Goal: Entertainment & Leisure: Consume media (video, audio)

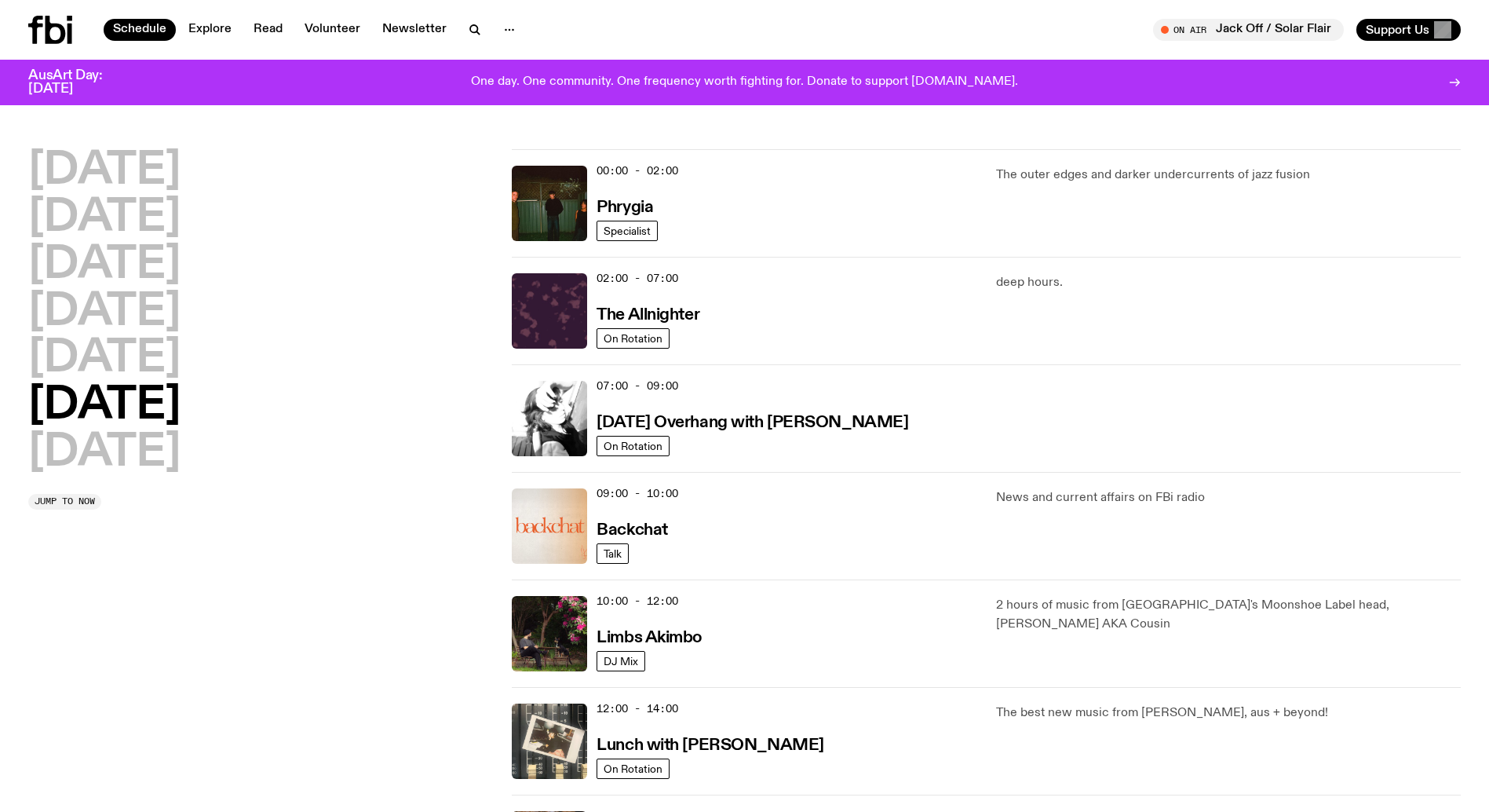
click at [180, 398] on h2 "[DATE]" at bounding box center [104, 406] width 152 height 44
click at [74, 411] on h2 "[DATE]" at bounding box center [104, 406] width 152 height 44
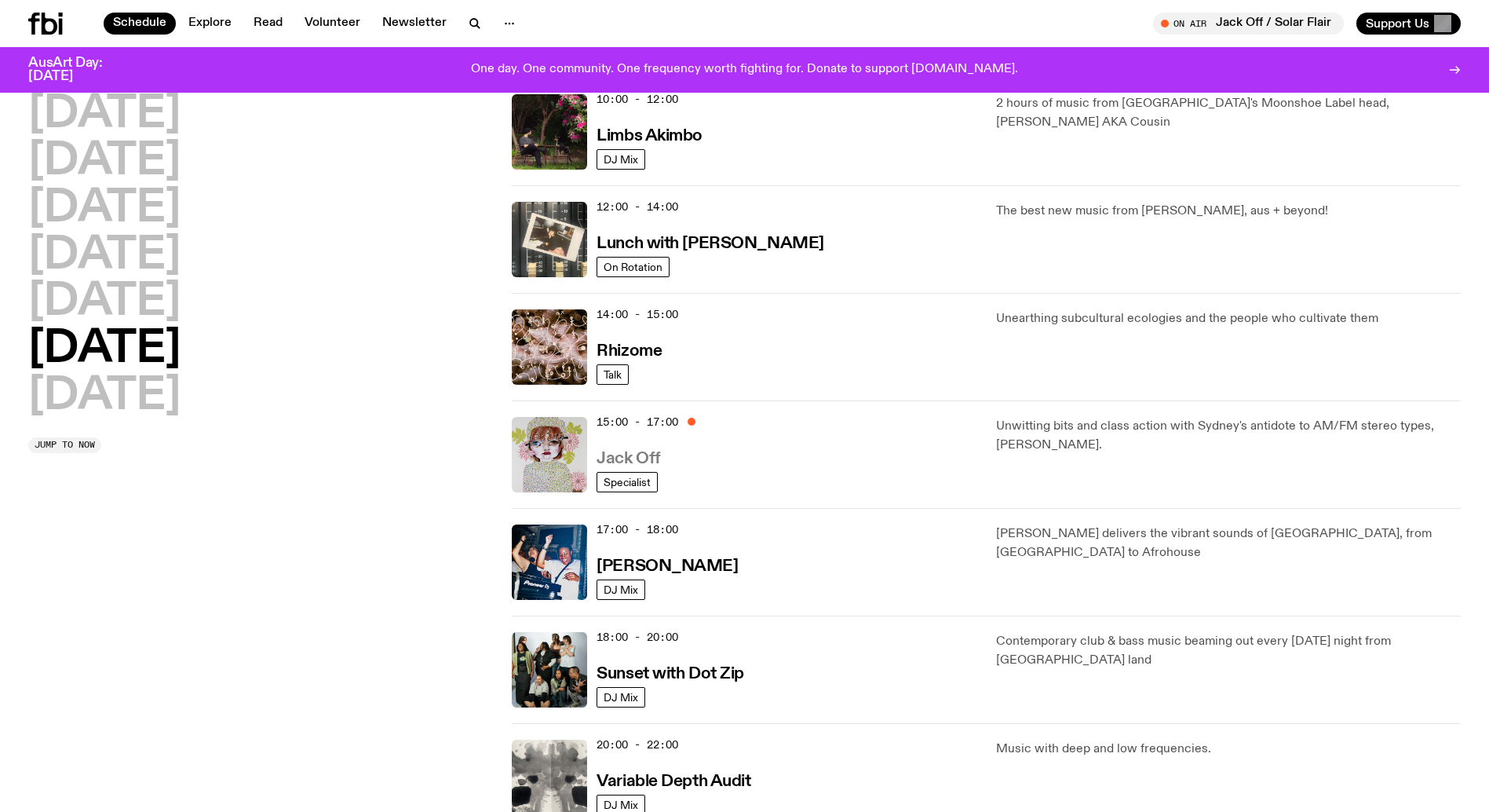
scroll to position [506, 0]
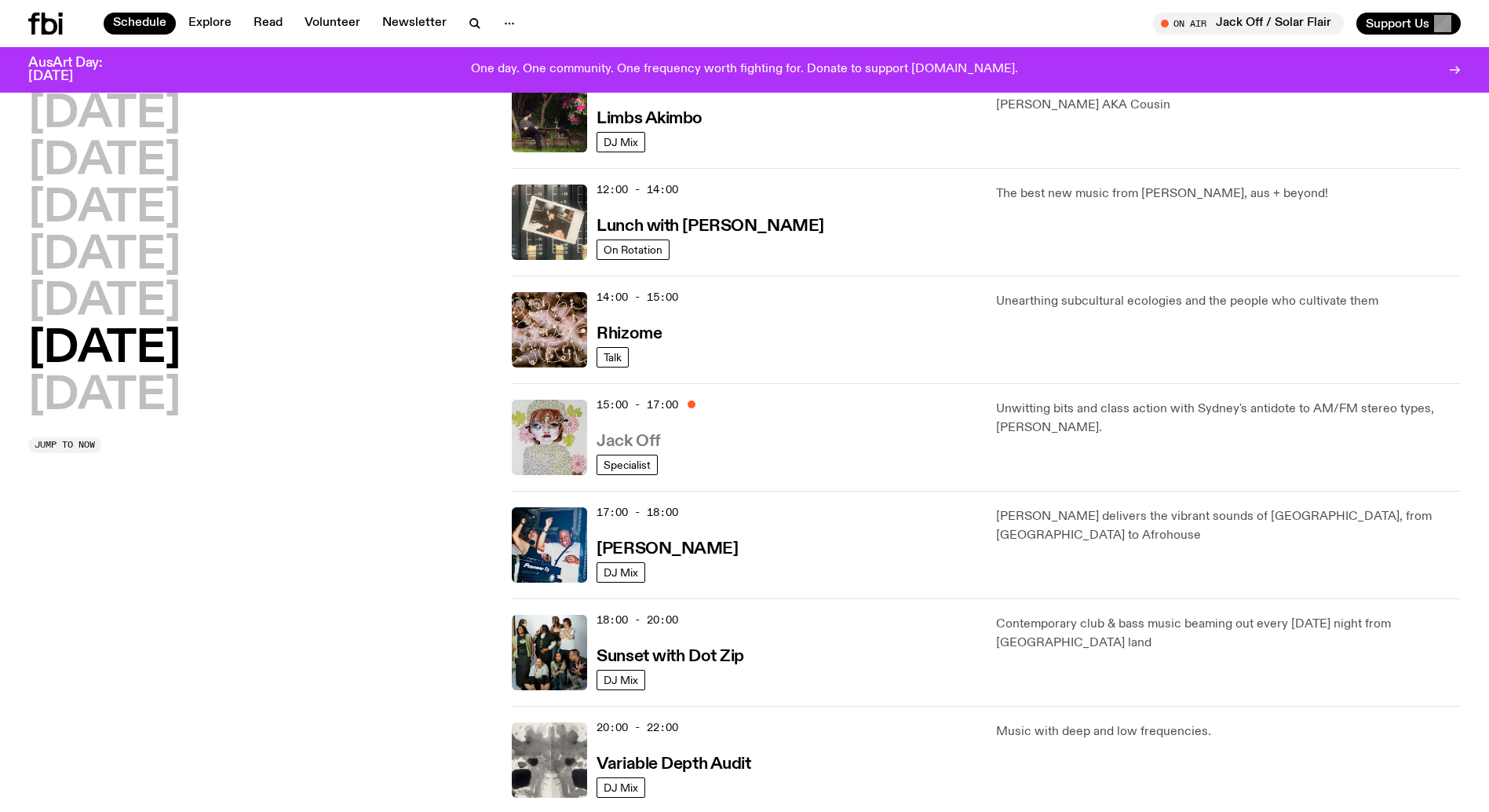
click at [620, 441] on h3 "Jack Off" at bounding box center [628, 442] width 64 height 16
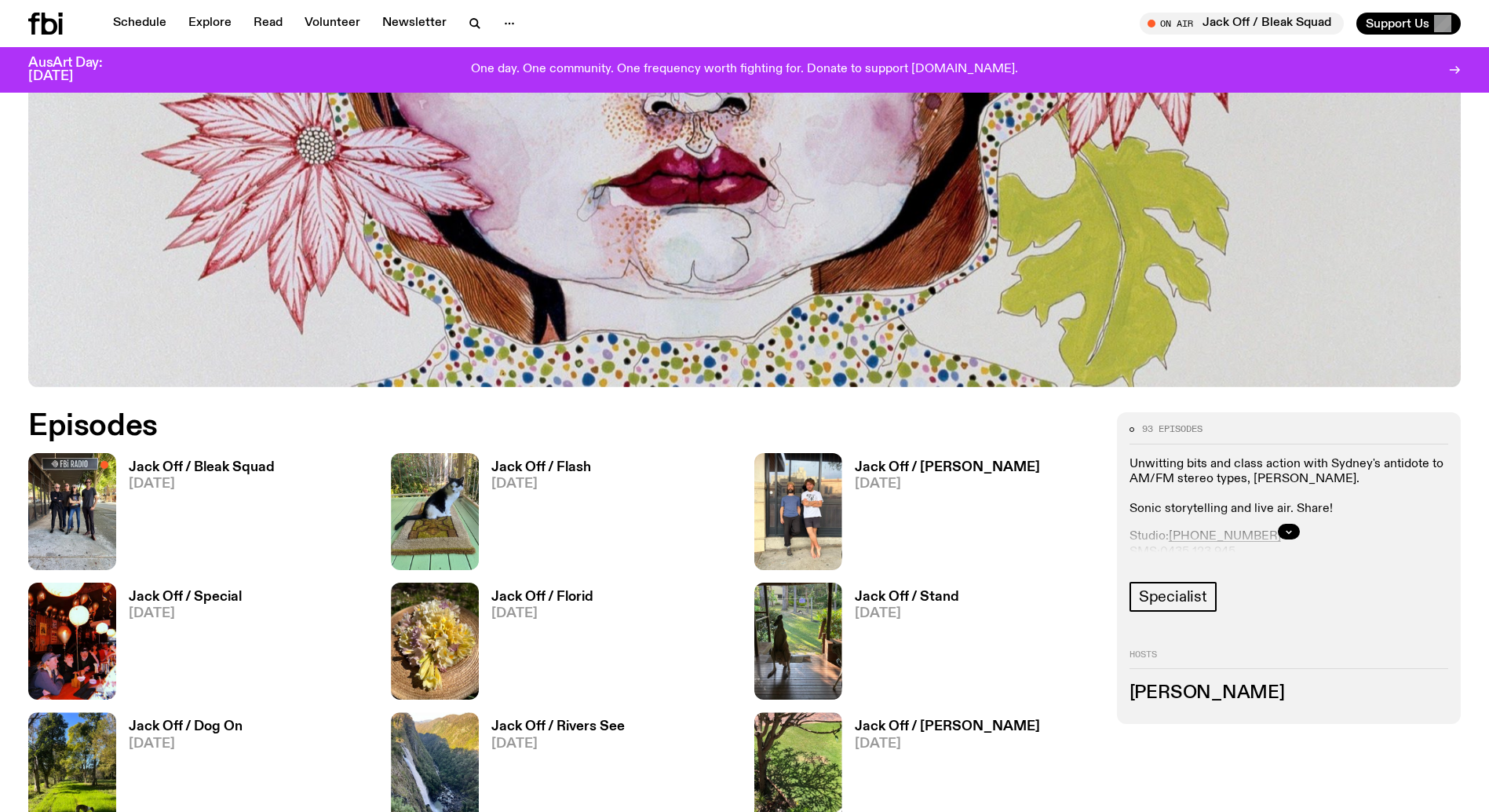
scroll to position [704, 0]
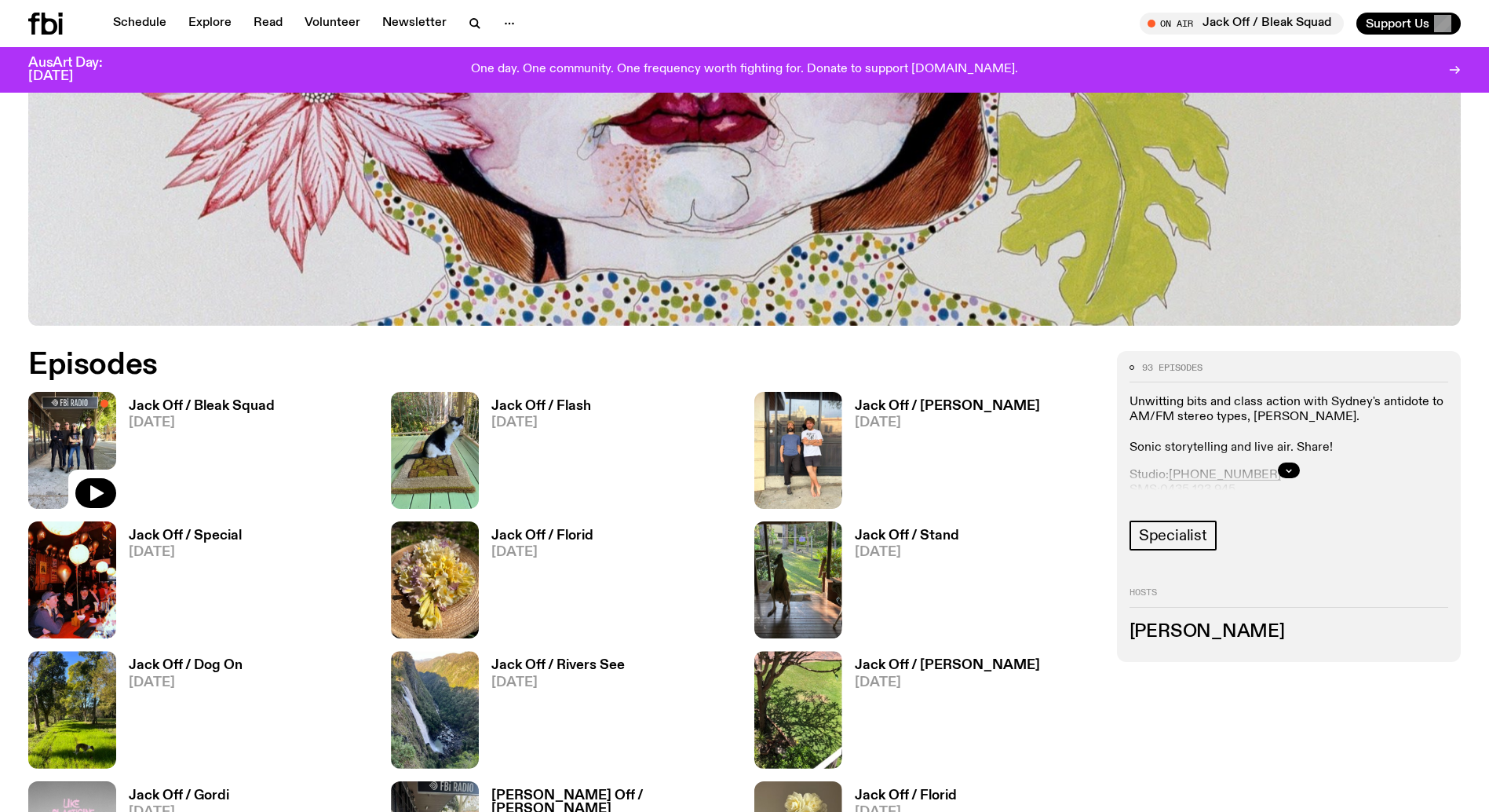
click at [61, 450] on img at bounding box center [72, 450] width 88 height 117
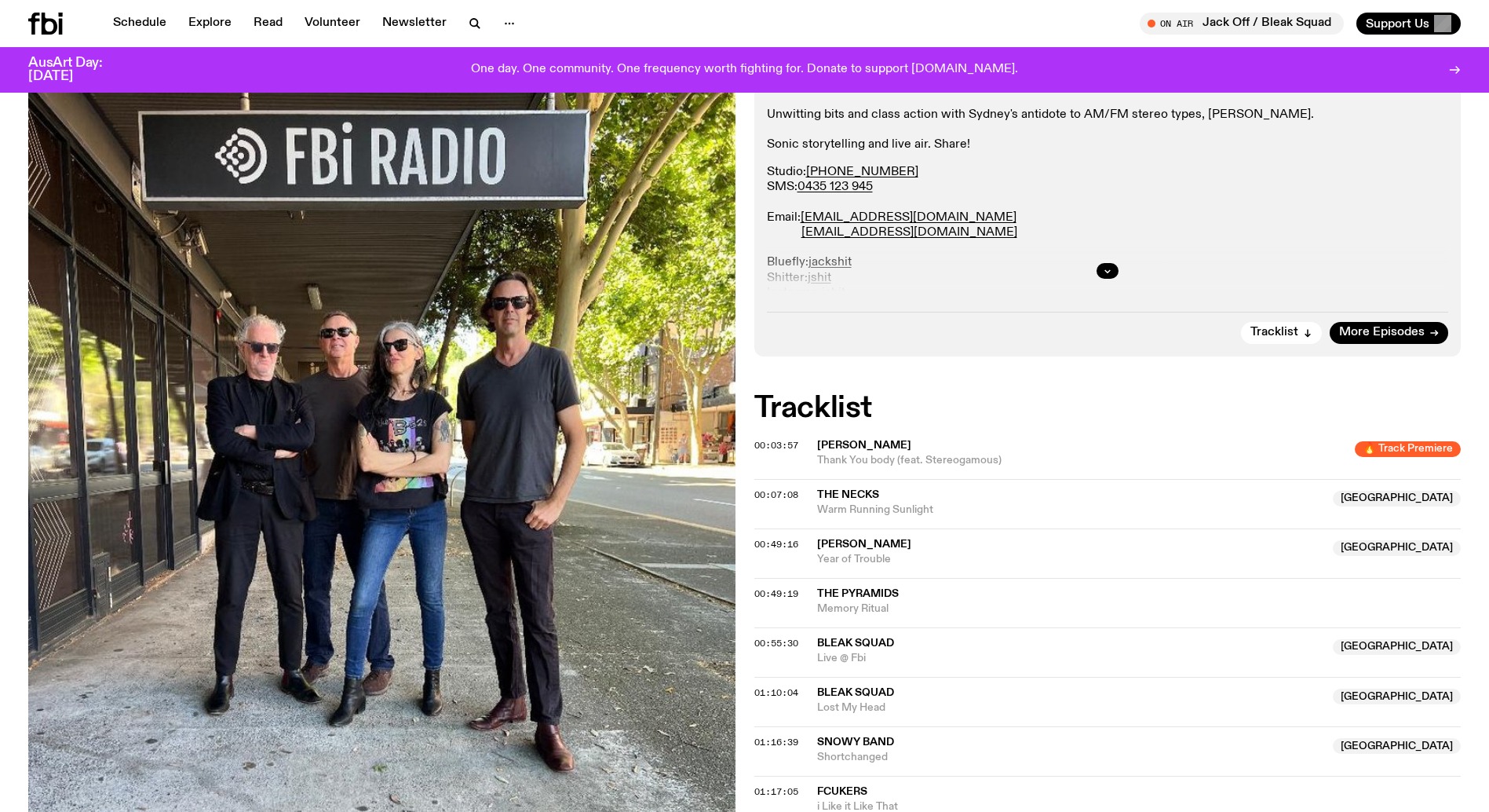
scroll to position [299, 0]
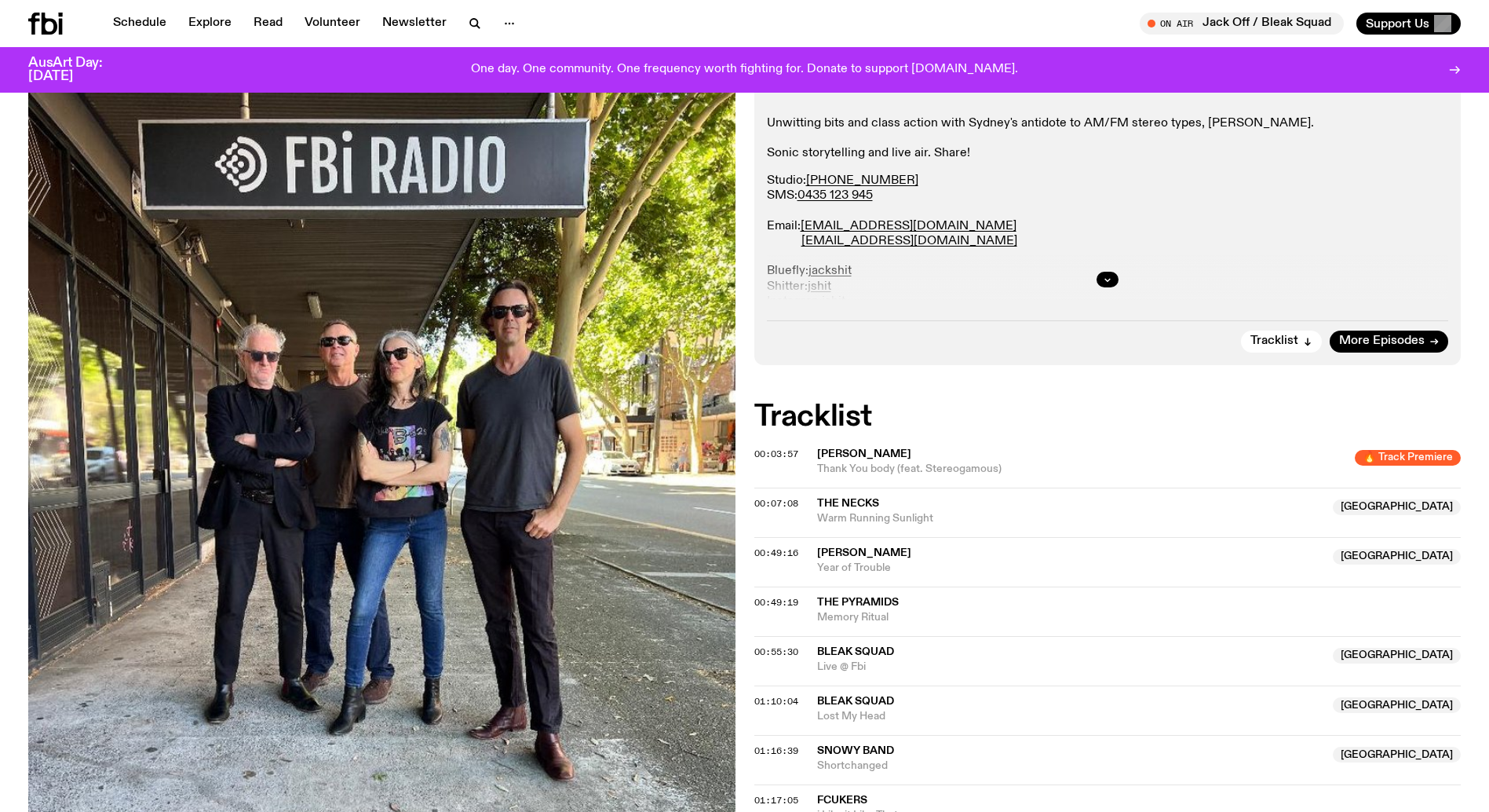
click at [249, 429] on img at bounding box center [382, 549] width 708 height 942
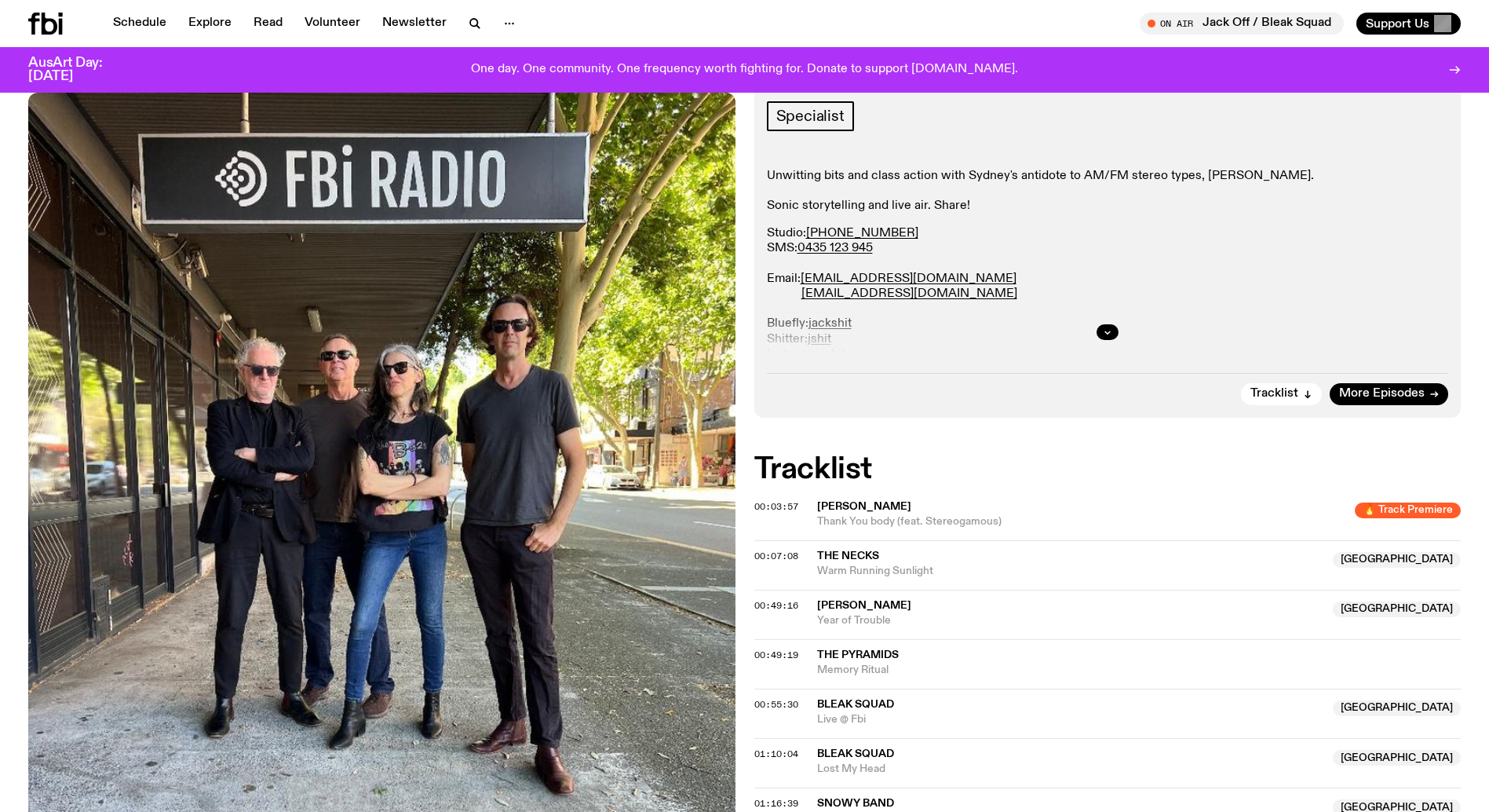
scroll to position [249, 0]
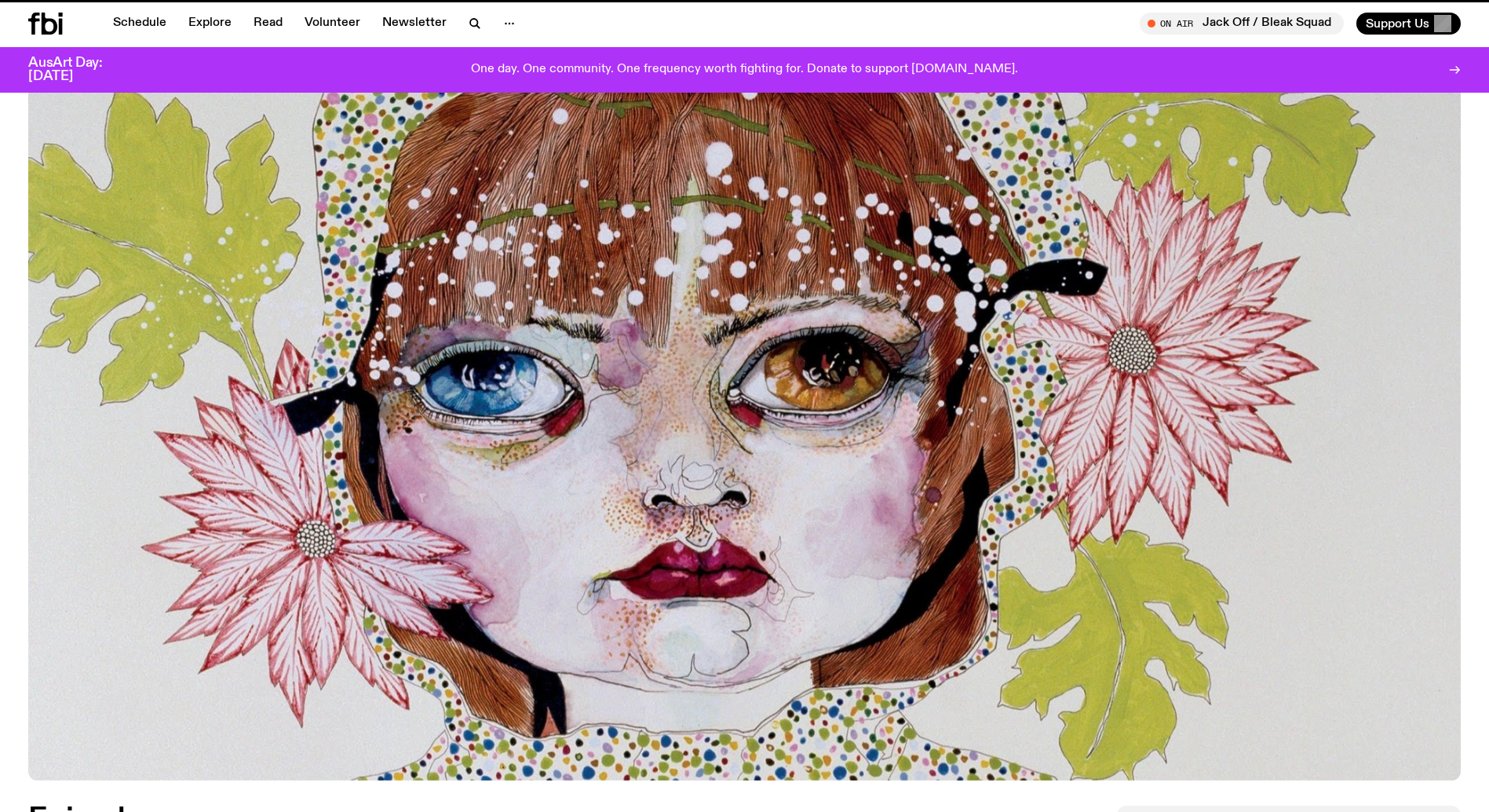
scroll to position [704, 0]
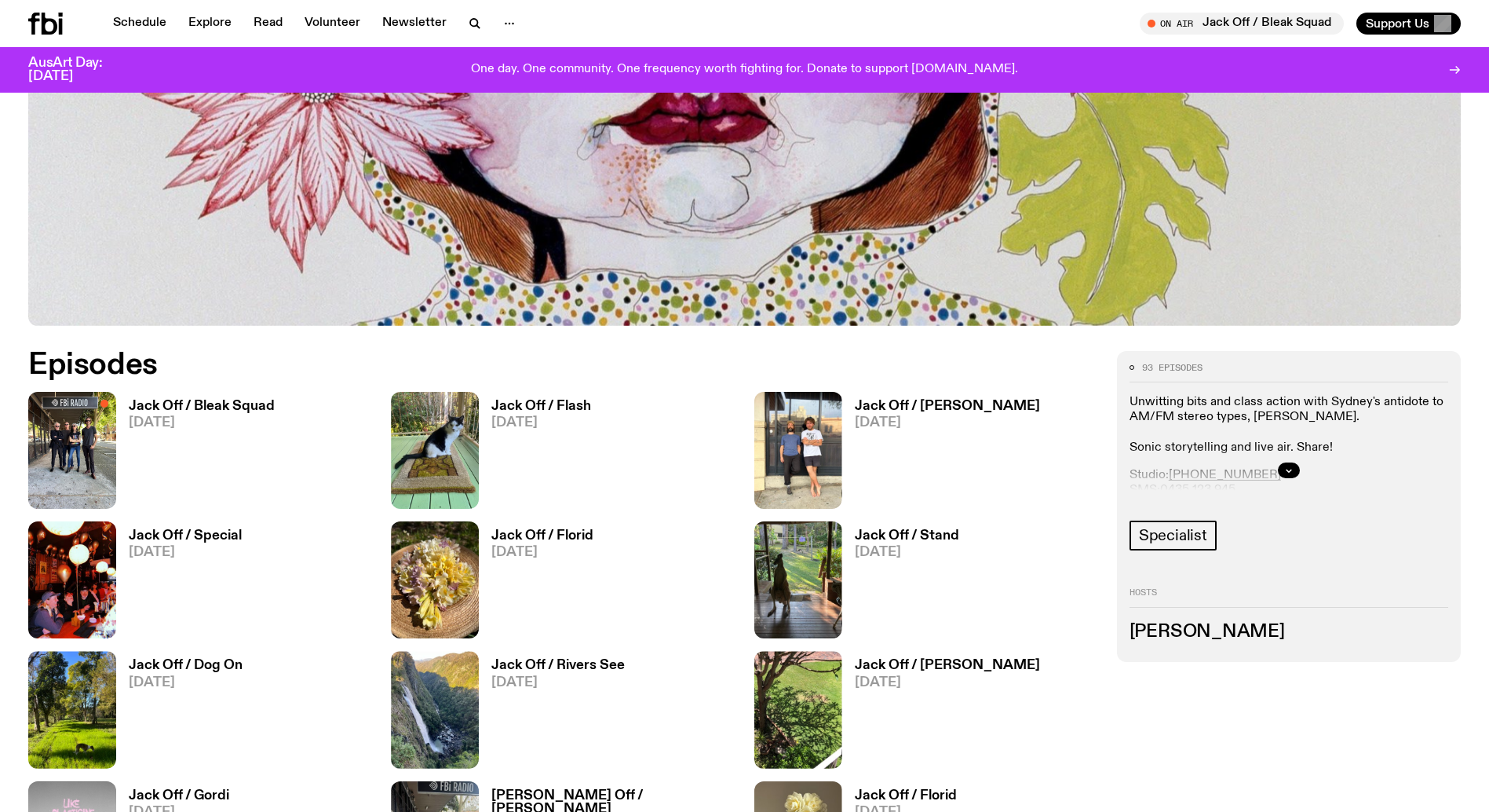
click at [526, 407] on h3 "Jack Off / Flash" at bounding box center [541, 406] width 99 height 14
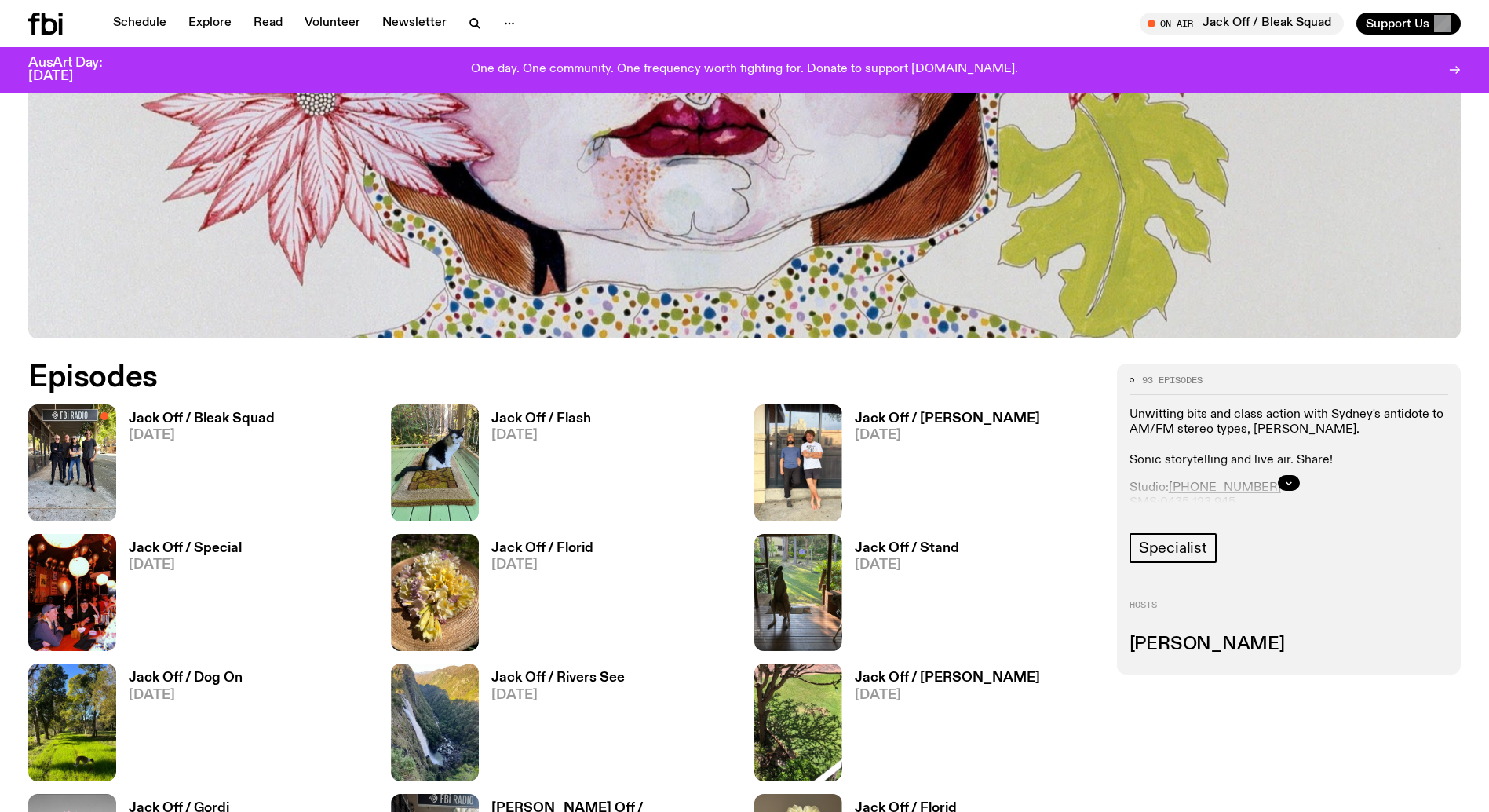
scroll to position [690, 0]
click at [912, 415] on h3 "Jack Off / [PERSON_NAME]" at bounding box center [947, 420] width 185 height 14
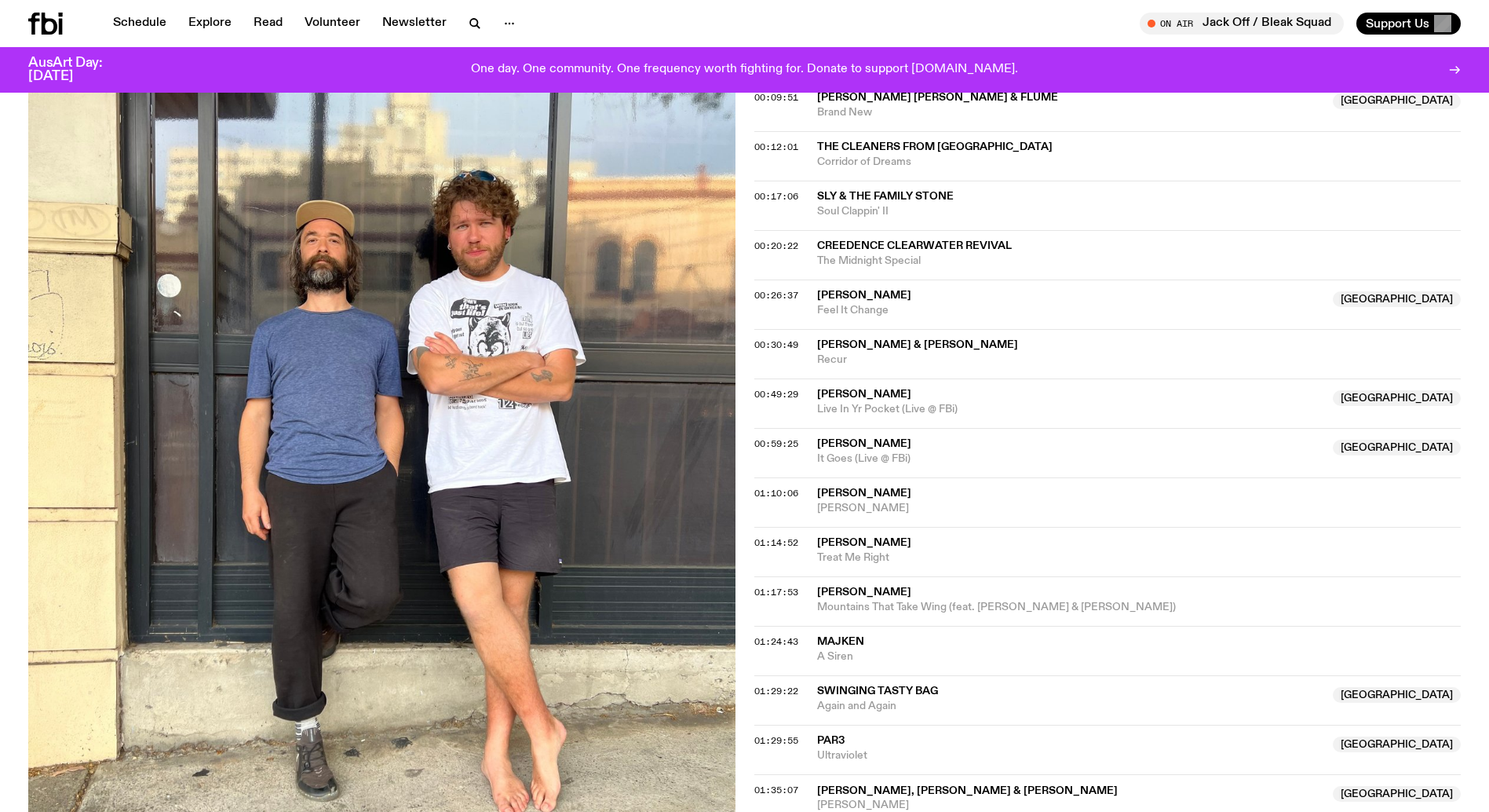
scroll to position [700, 0]
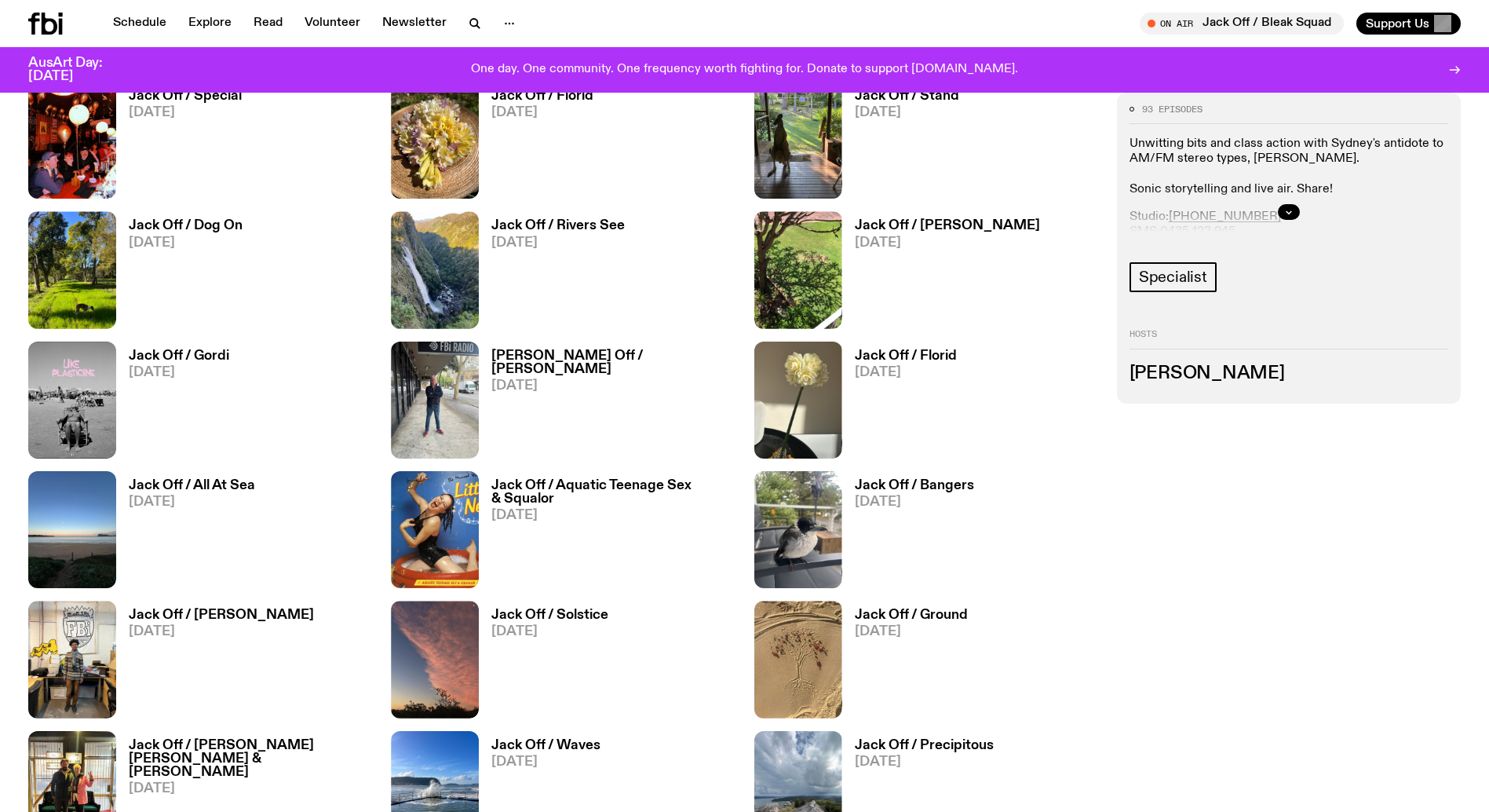
scroll to position [1145, 0]
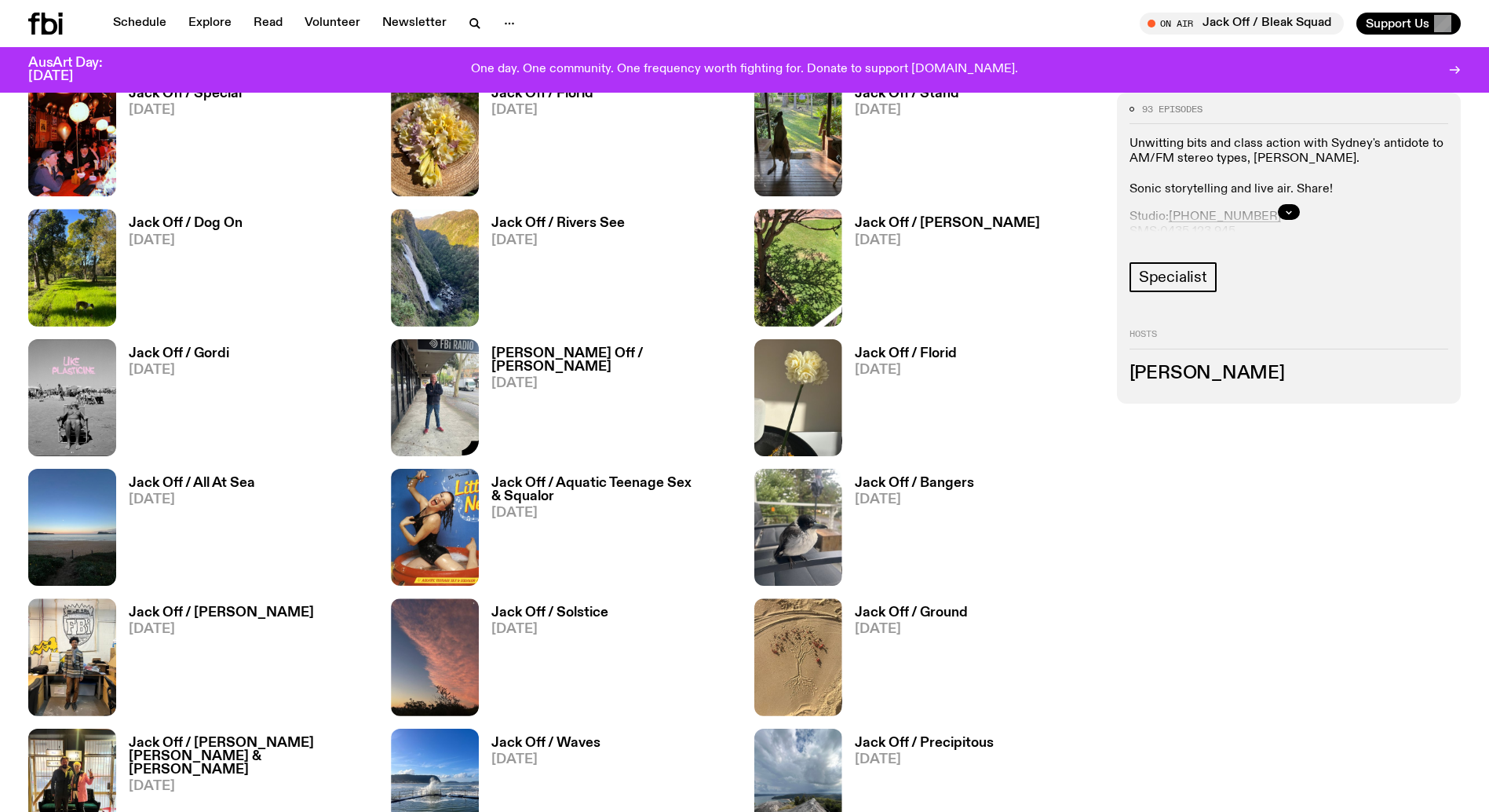
click at [460, 353] on img at bounding box center [434, 397] width 88 height 117
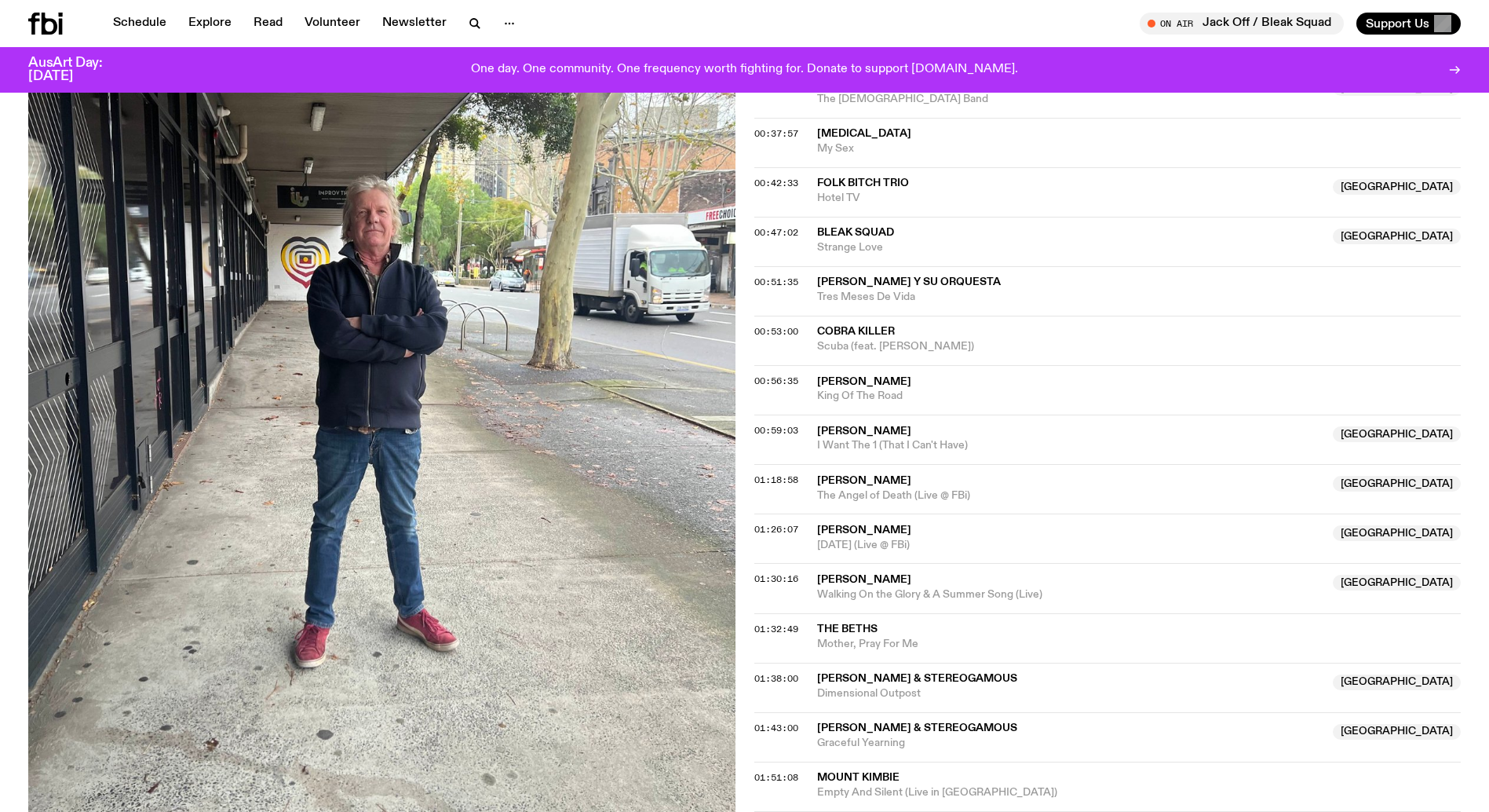
scroll to position [1194, 0]
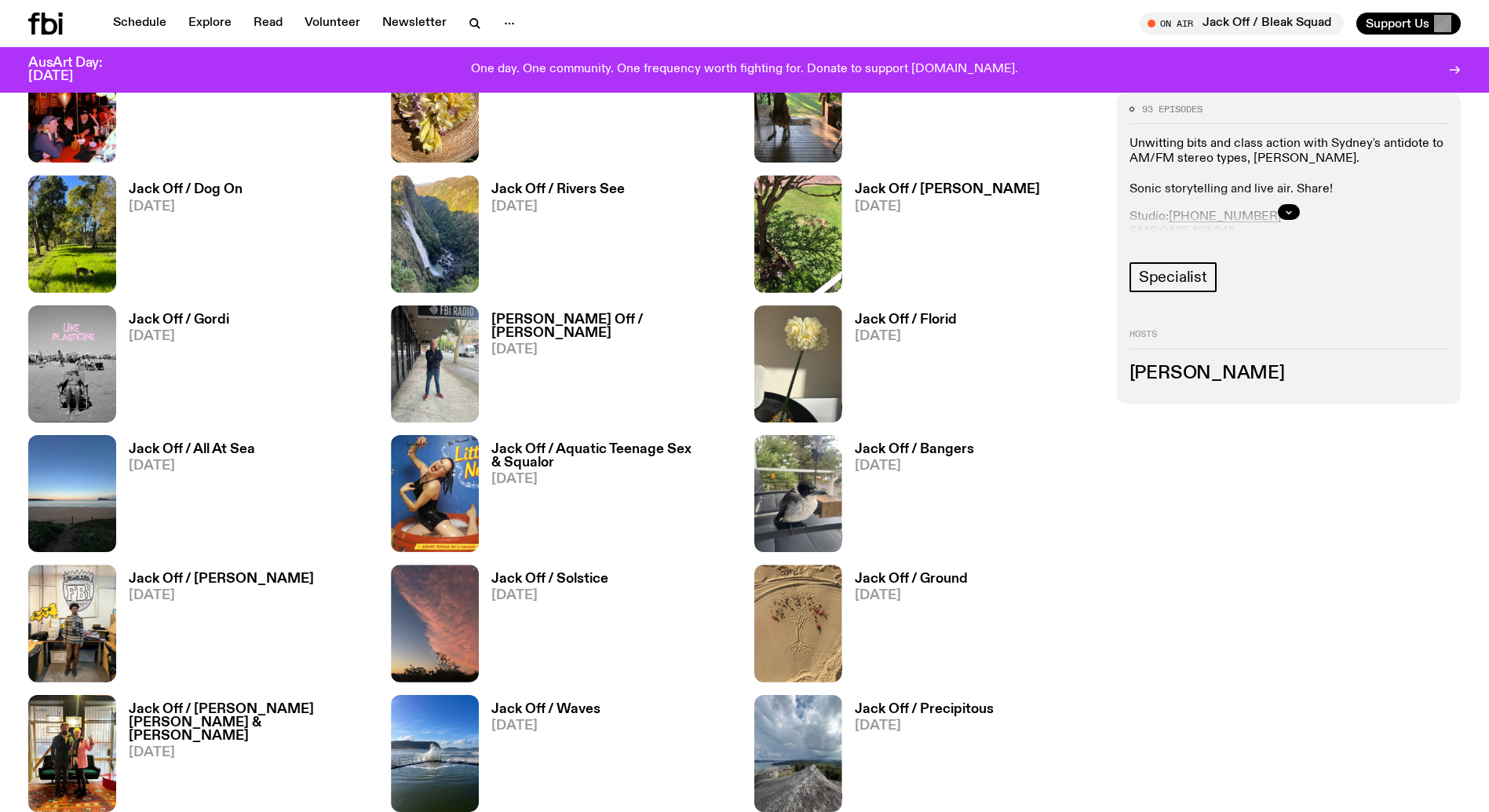
scroll to position [1184, 0]
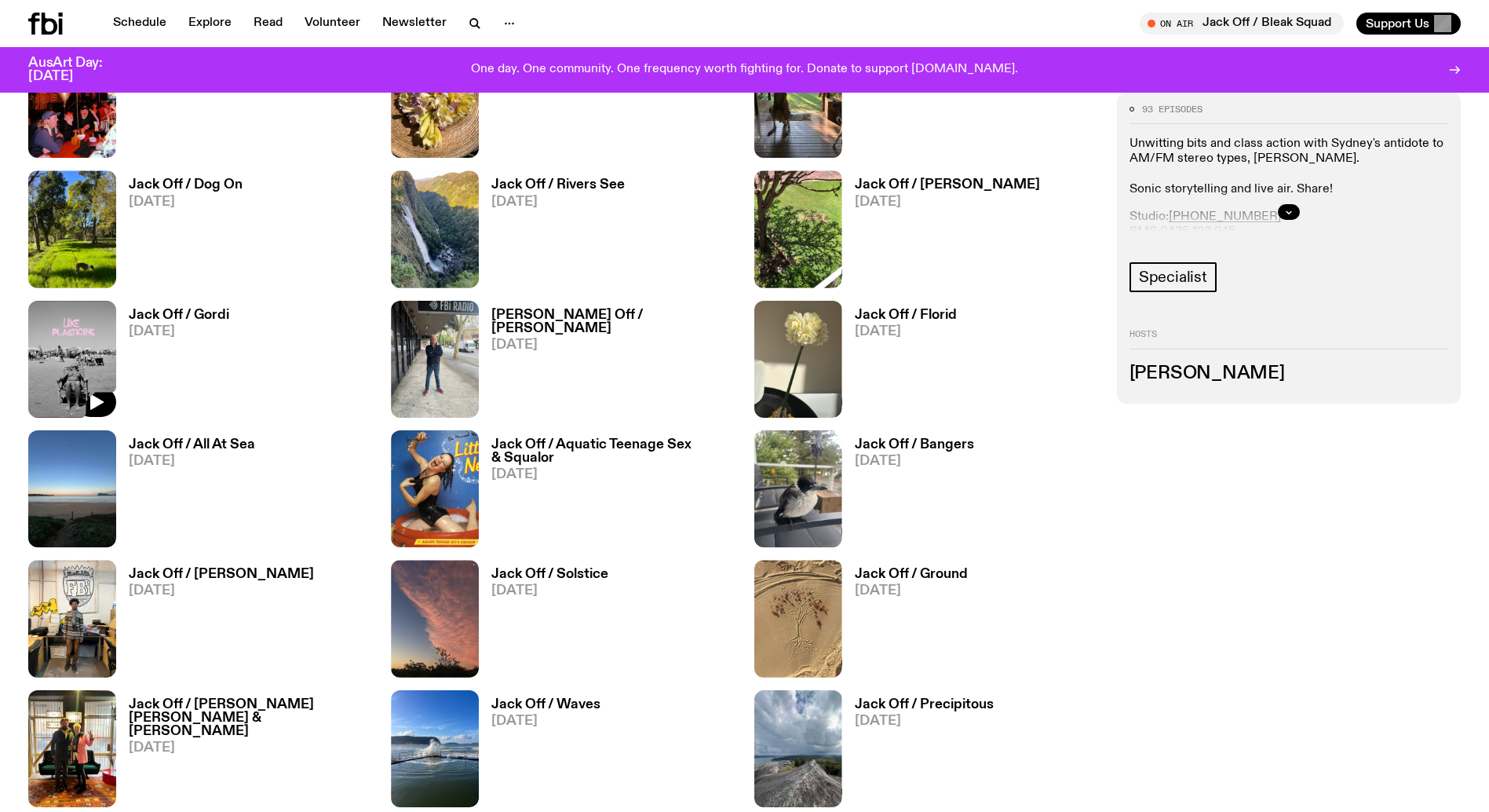
click at [74, 335] on img at bounding box center [72, 359] width 88 height 117
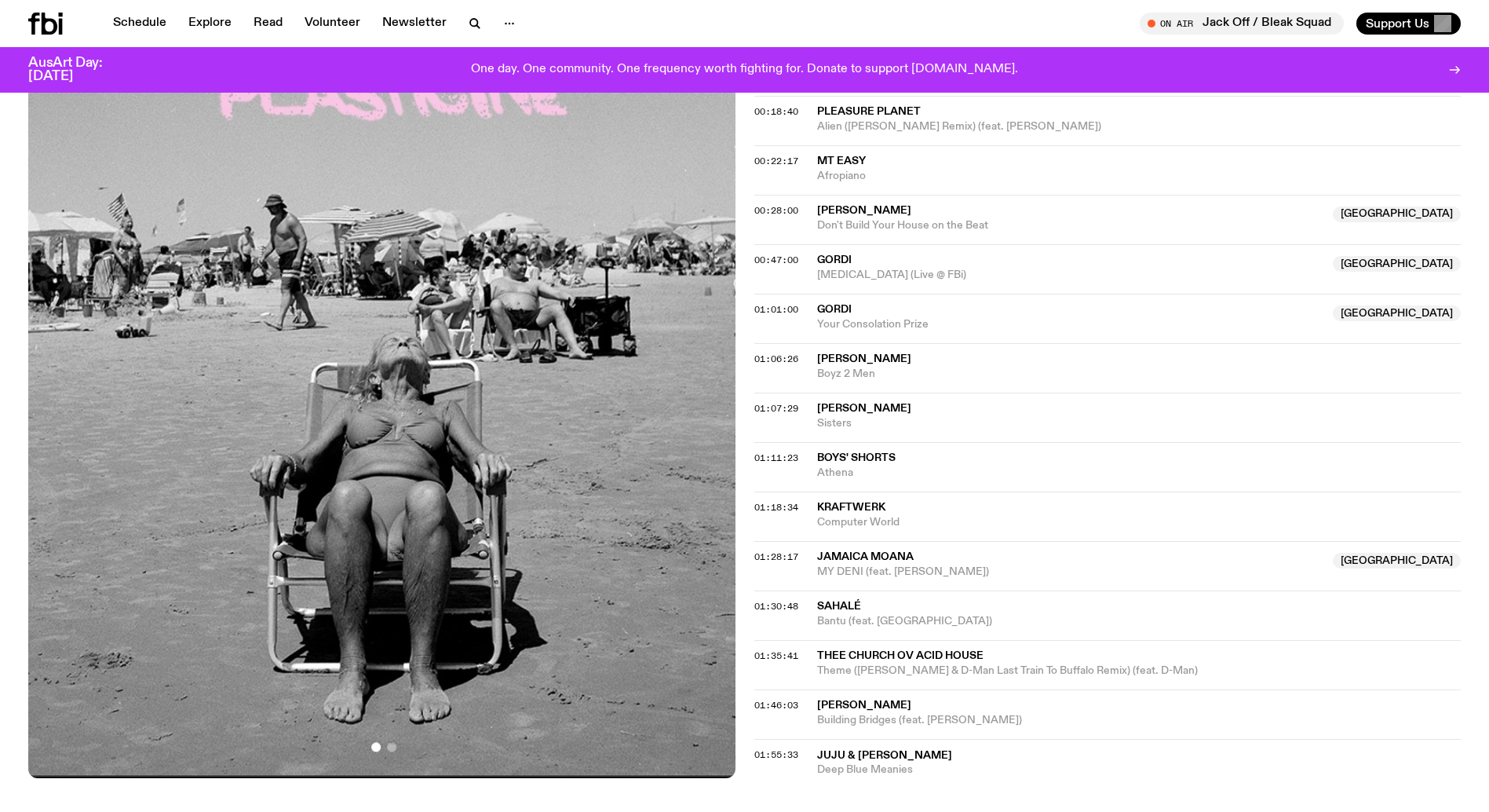
scroll to position [737, 0]
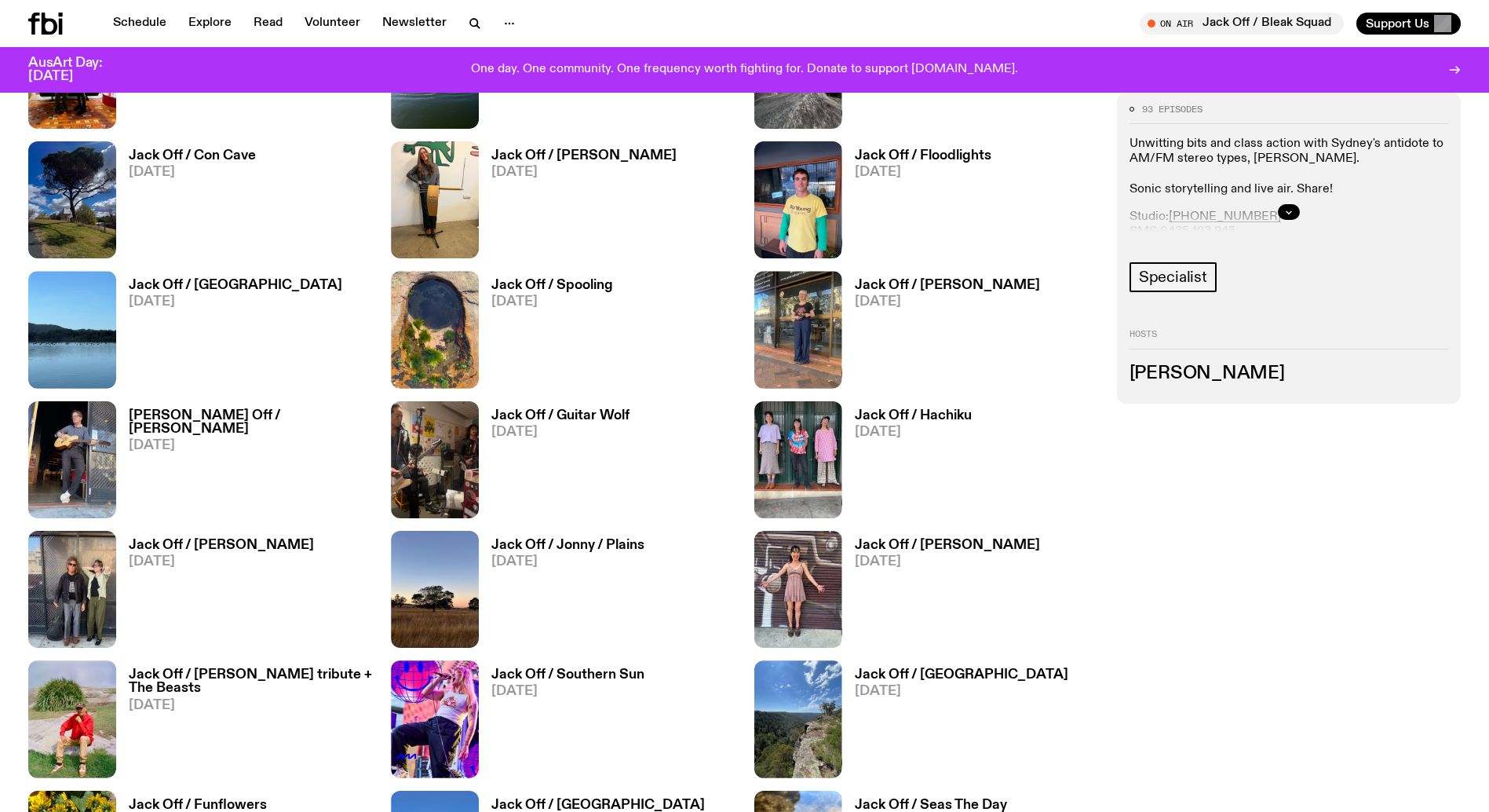
scroll to position [1866, 0]
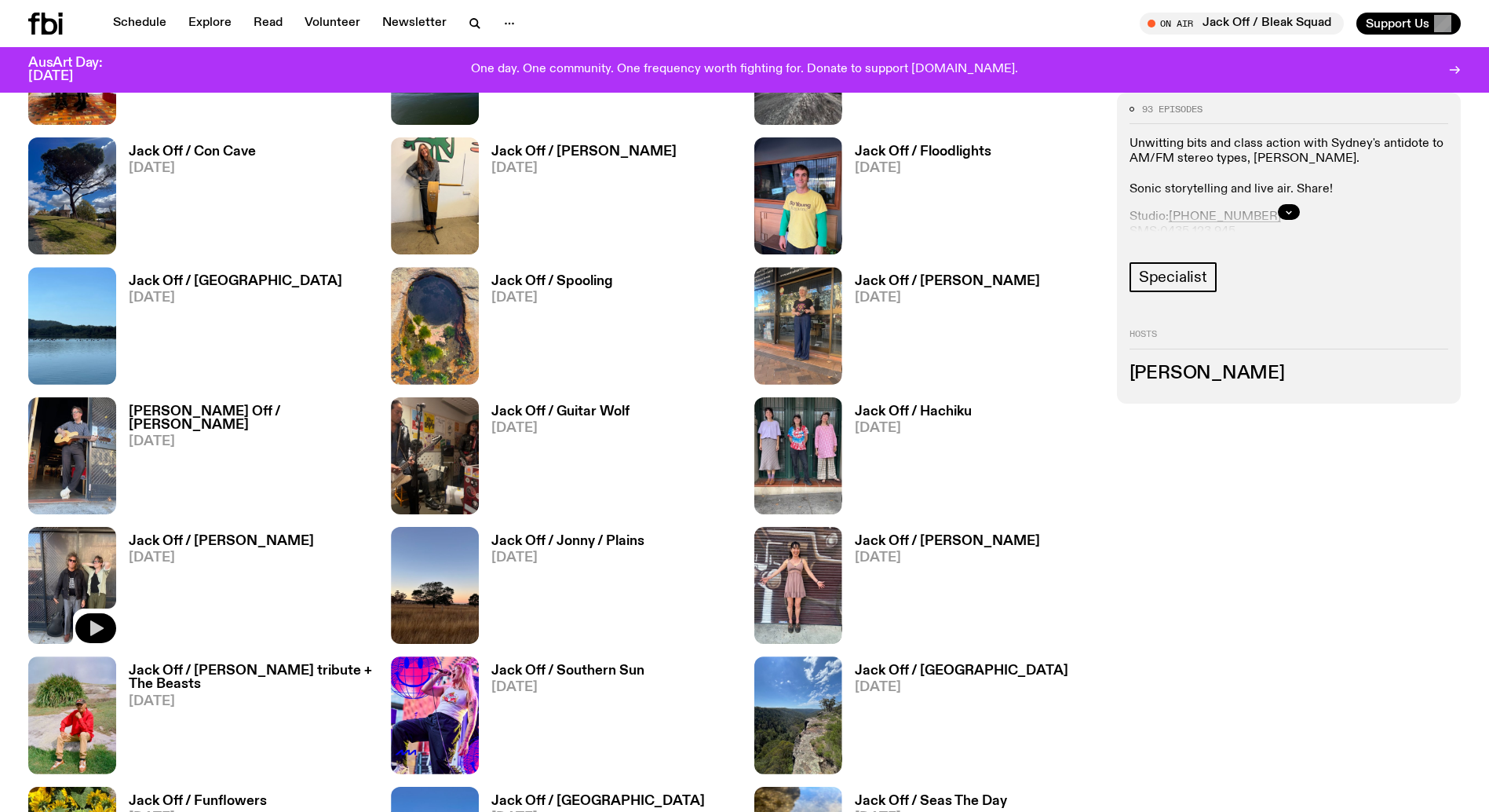
click at [94, 615] on button "button" at bounding box center [95, 628] width 40 height 30
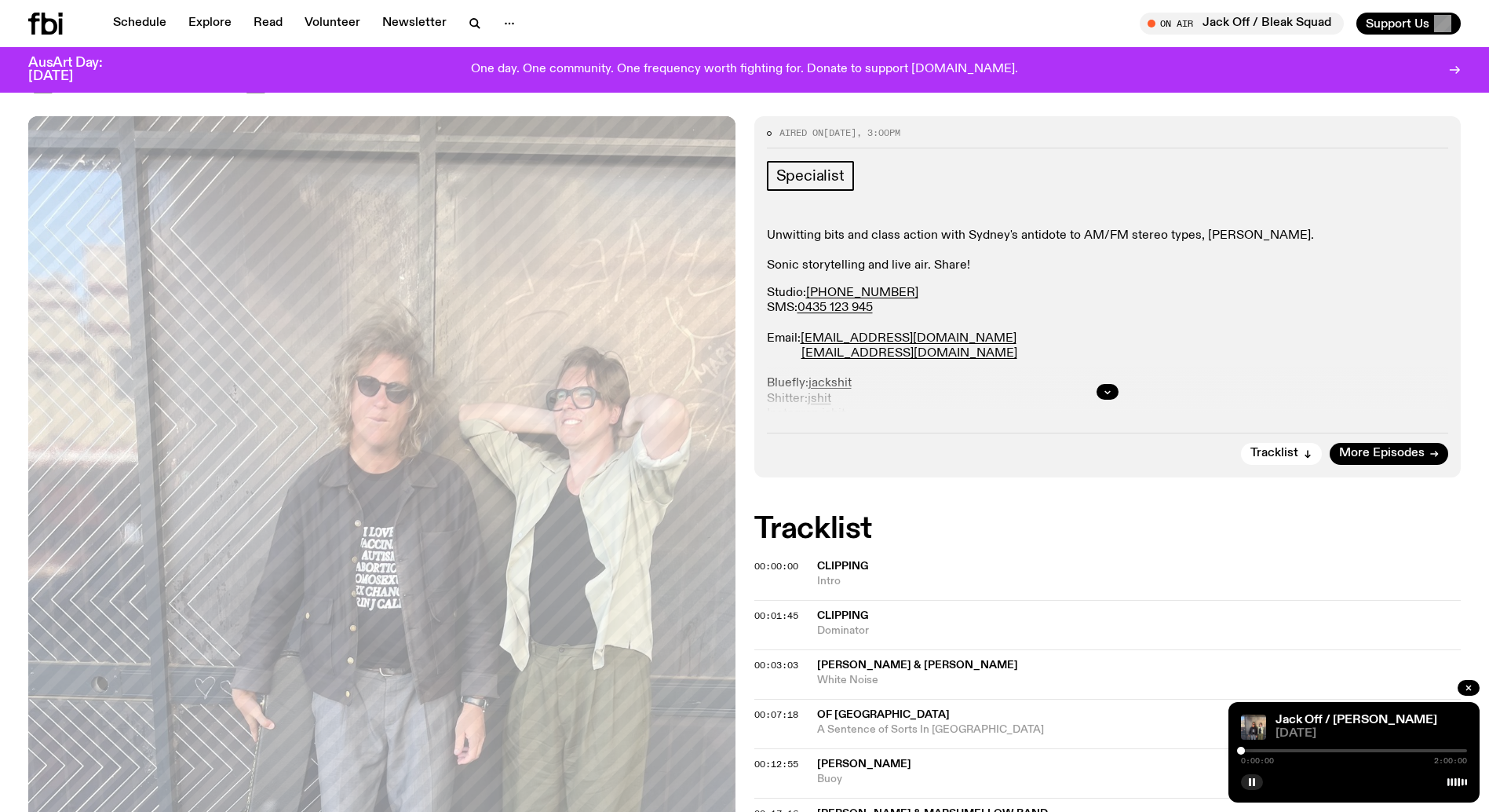
scroll to position [186, 0]
click at [1255, 778] on icon "button" at bounding box center [1252, 782] width 10 height 10
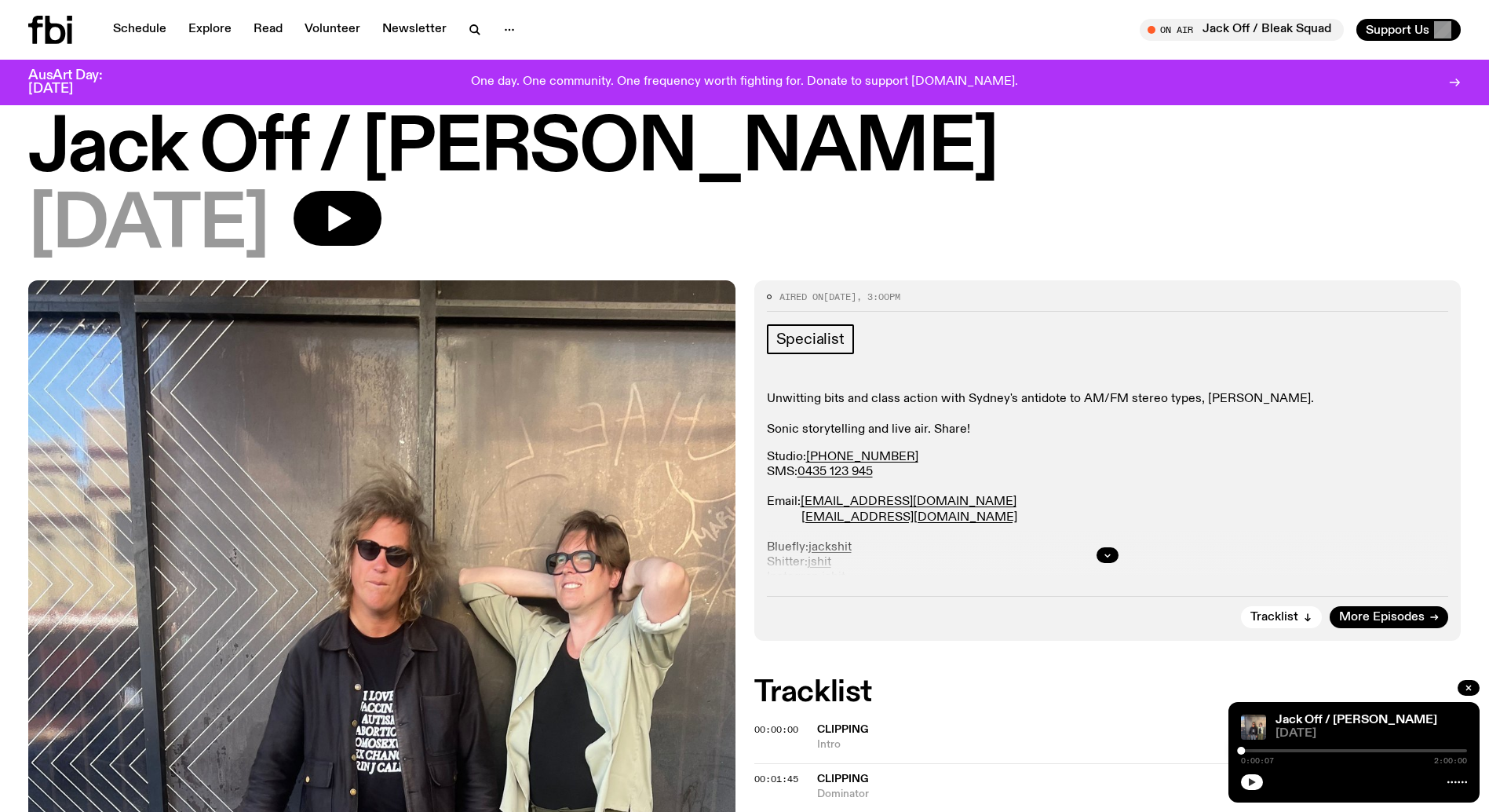
scroll to position [0, 0]
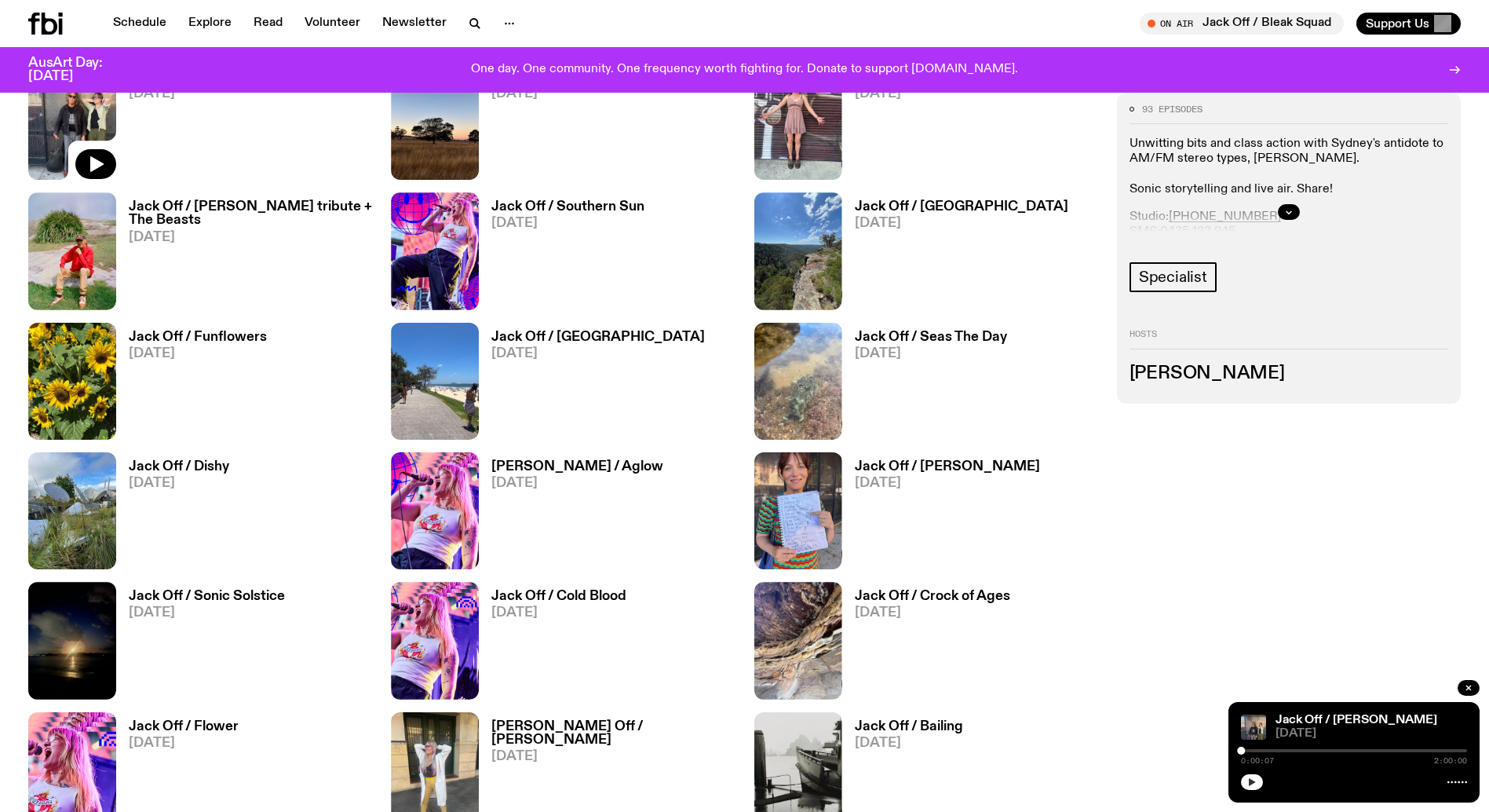
scroll to position [2332, 0]
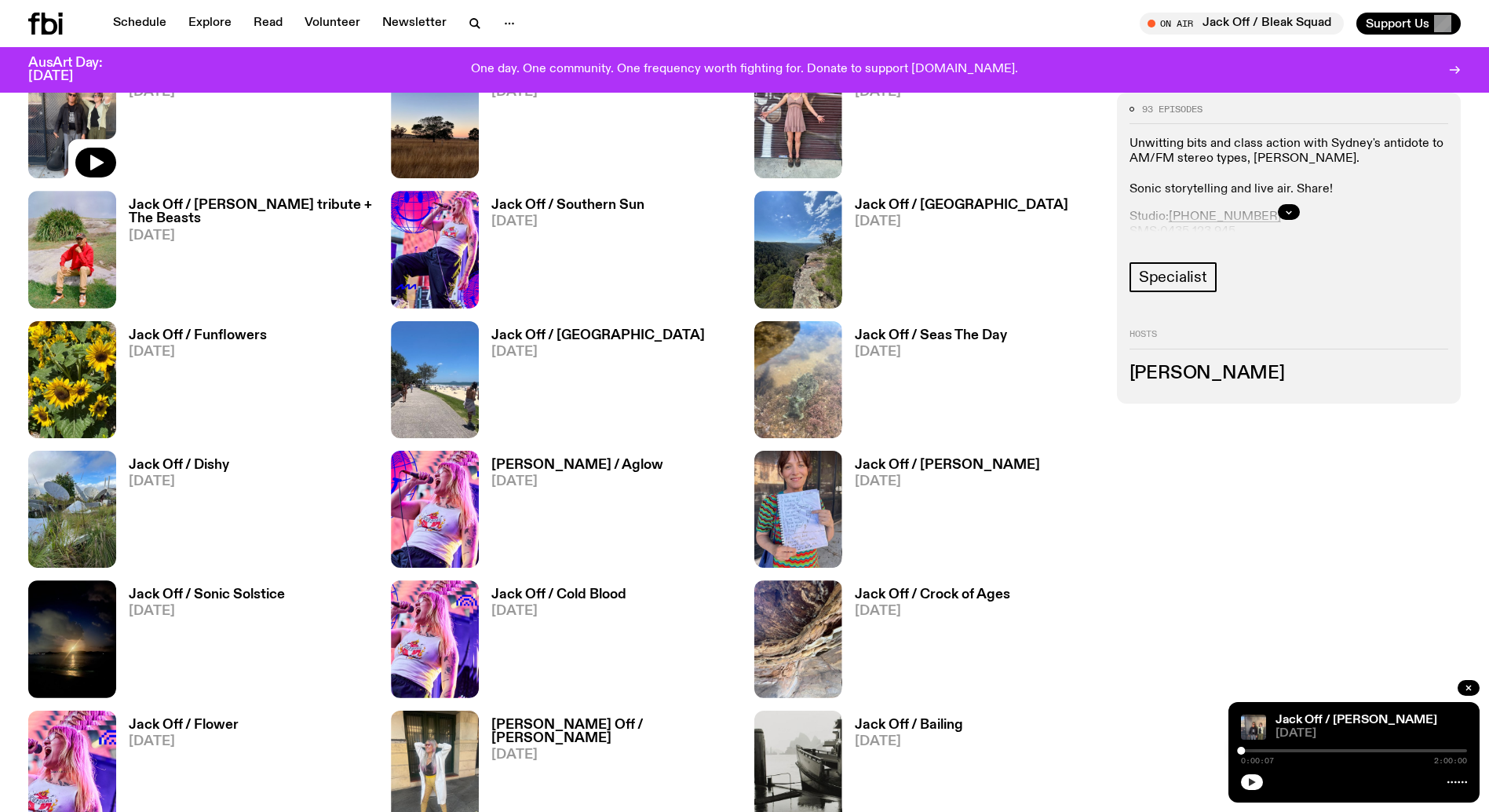
click at [906, 459] on h3 "Jack Off / [PERSON_NAME]" at bounding box center [947, 465] width 185 height 14
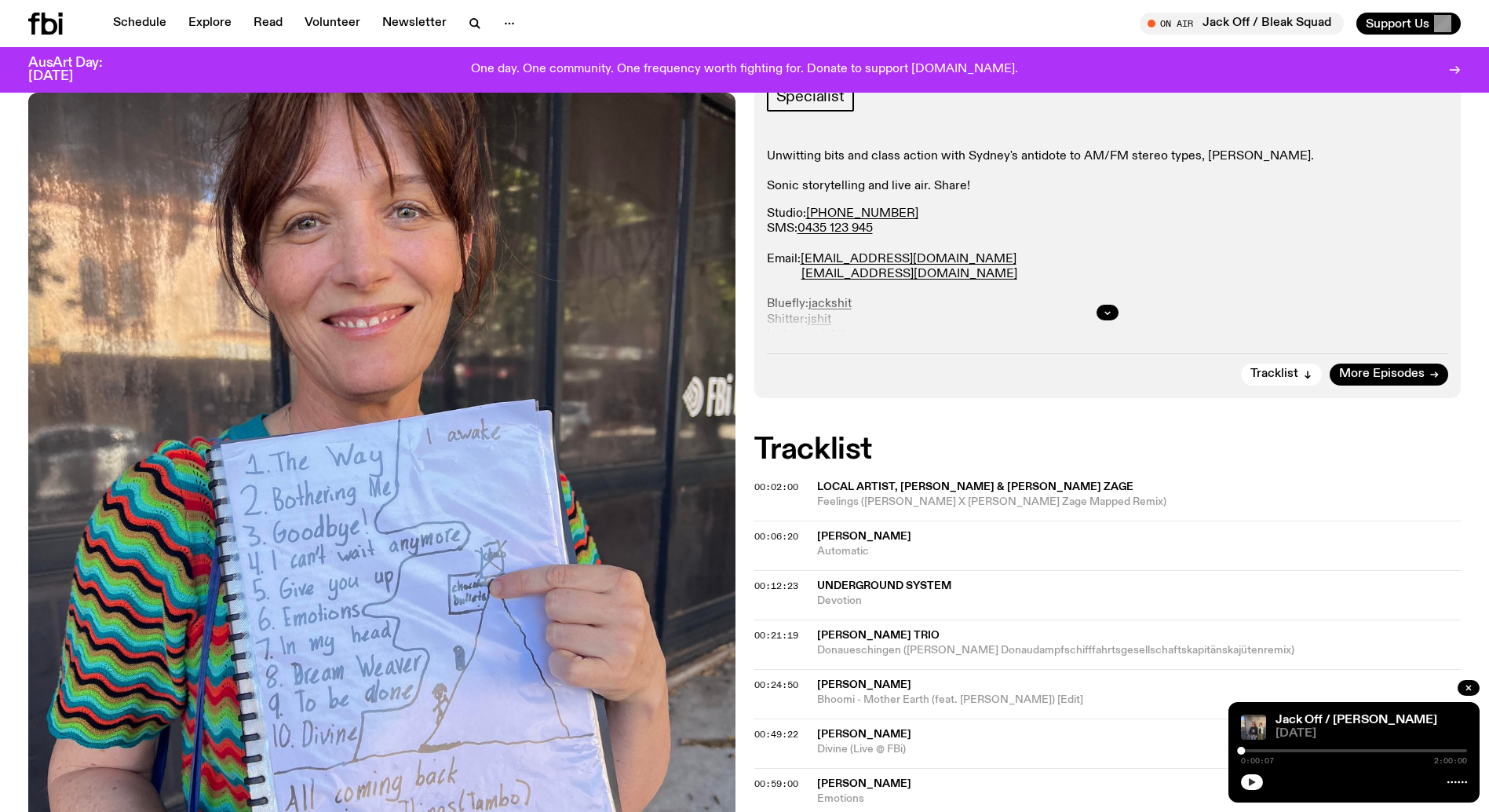
scroll to position [264, 0]
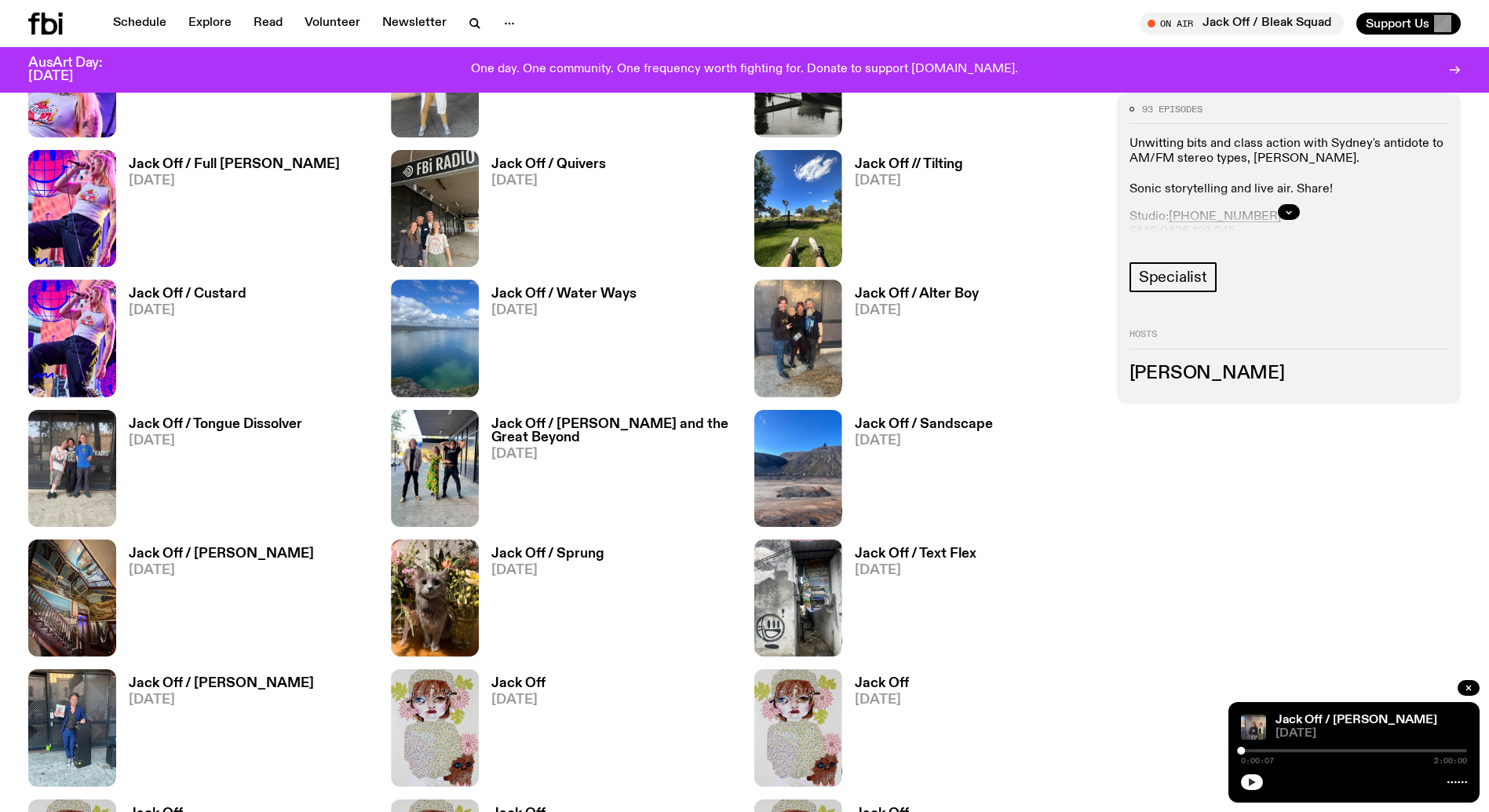
scroll to position [3072, 0]
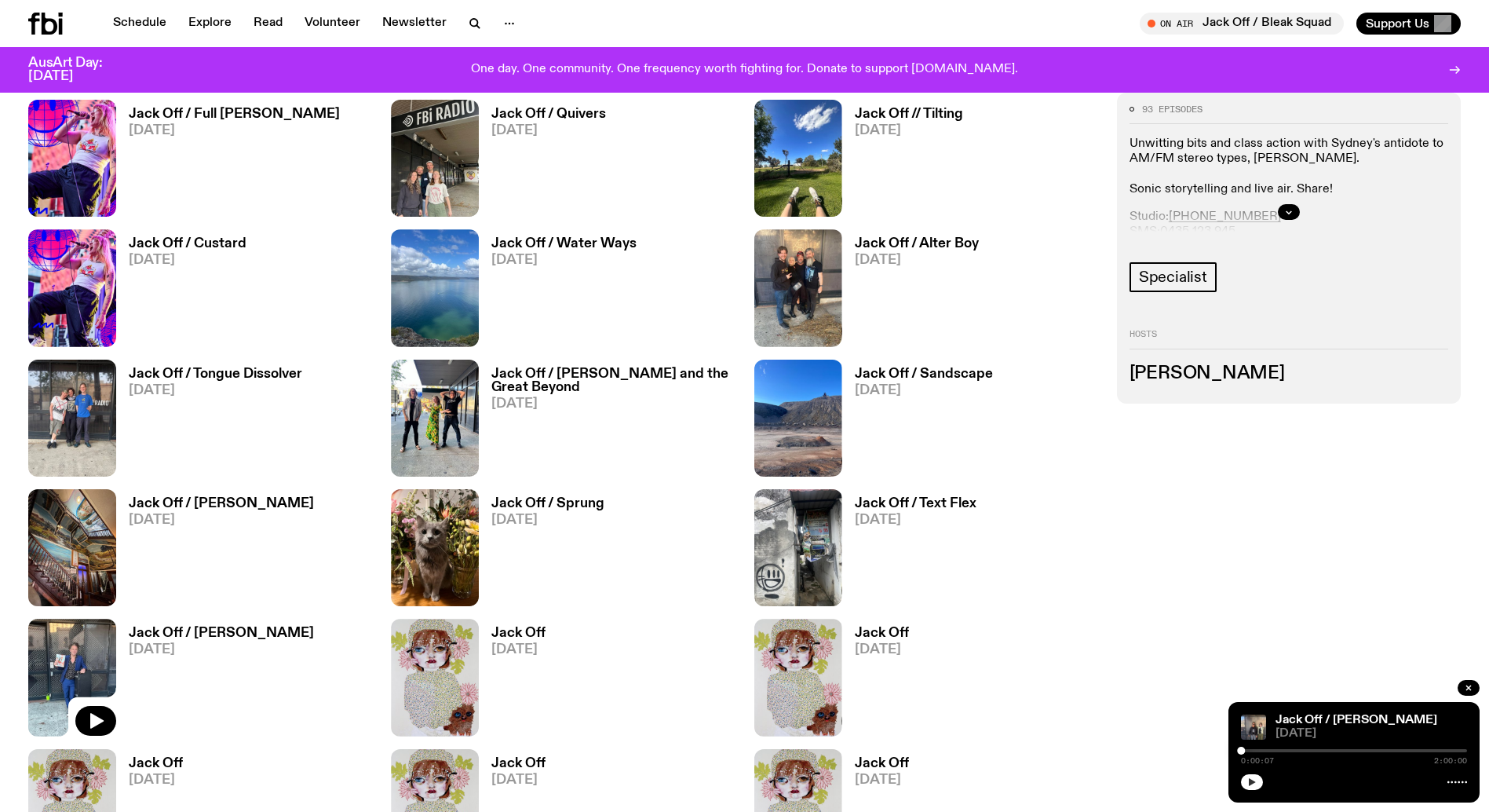
click at [90, 653] on img at bounding box center [72, 677] width 88 height 117
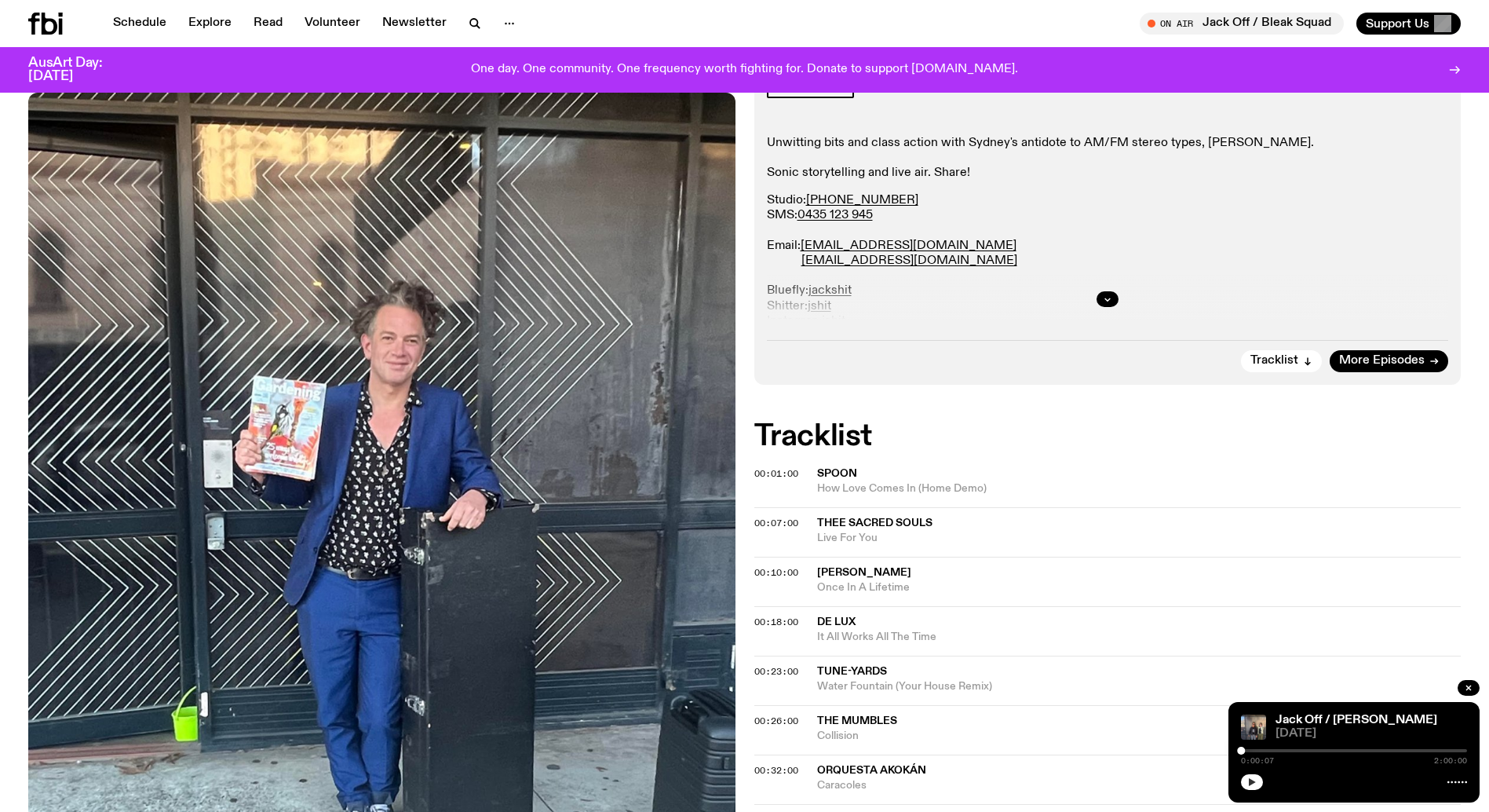
scroll to position [283, 0]
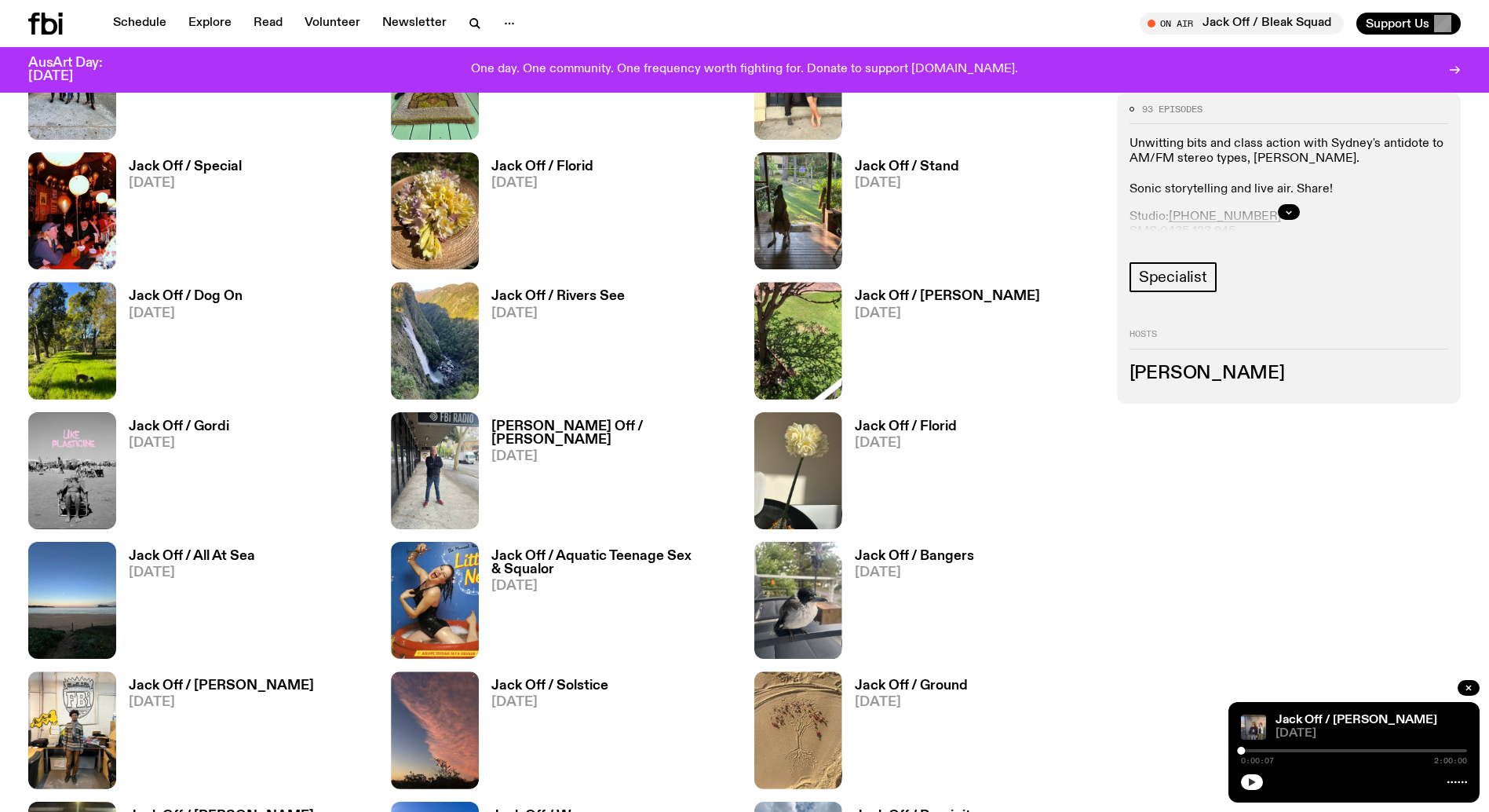
scroll to position [1126, 0]
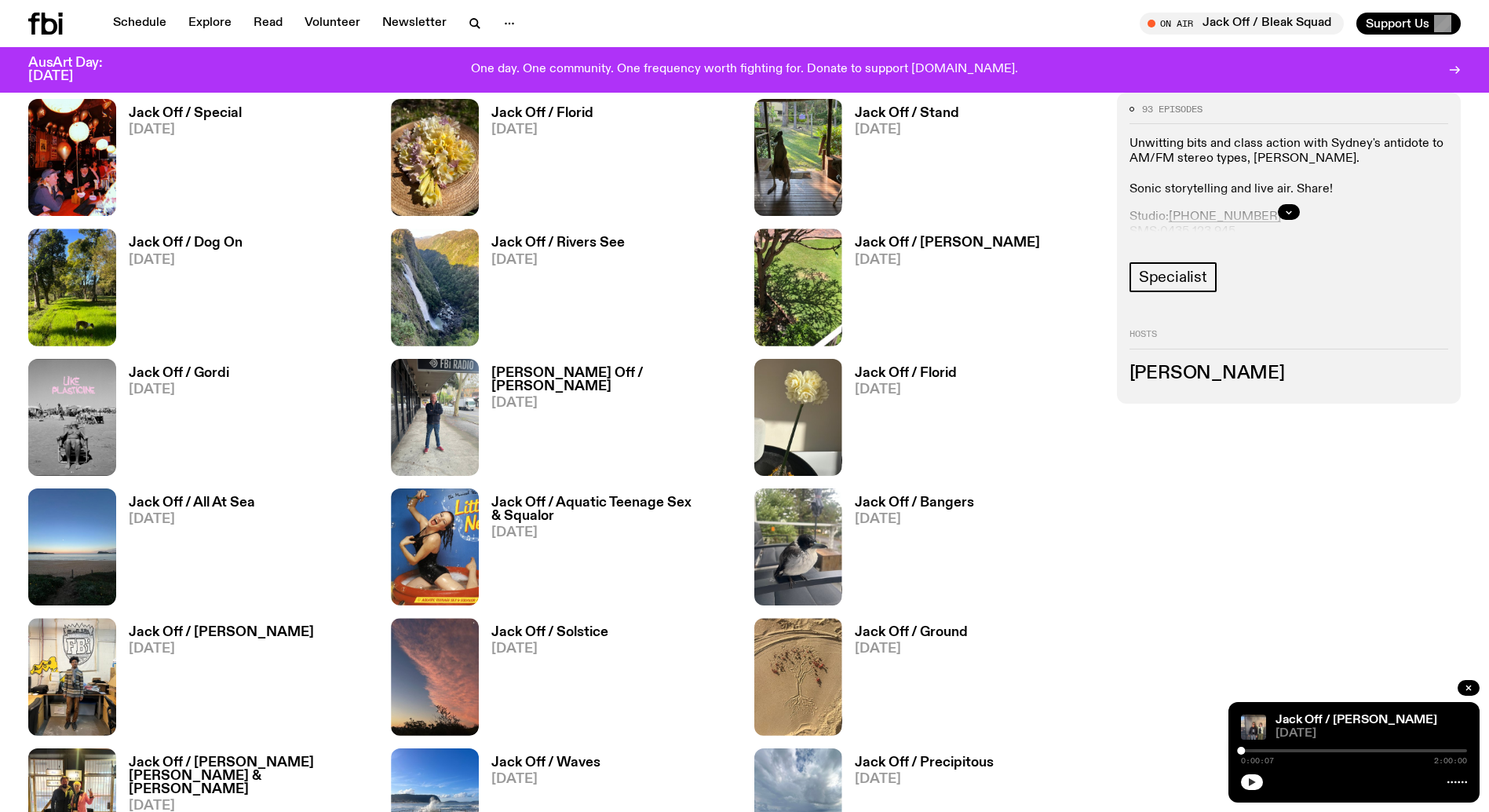
click at [192, 501] on h3 "Jack Off / All At Sea" at bounding box center [192, 502] width 126 height 14
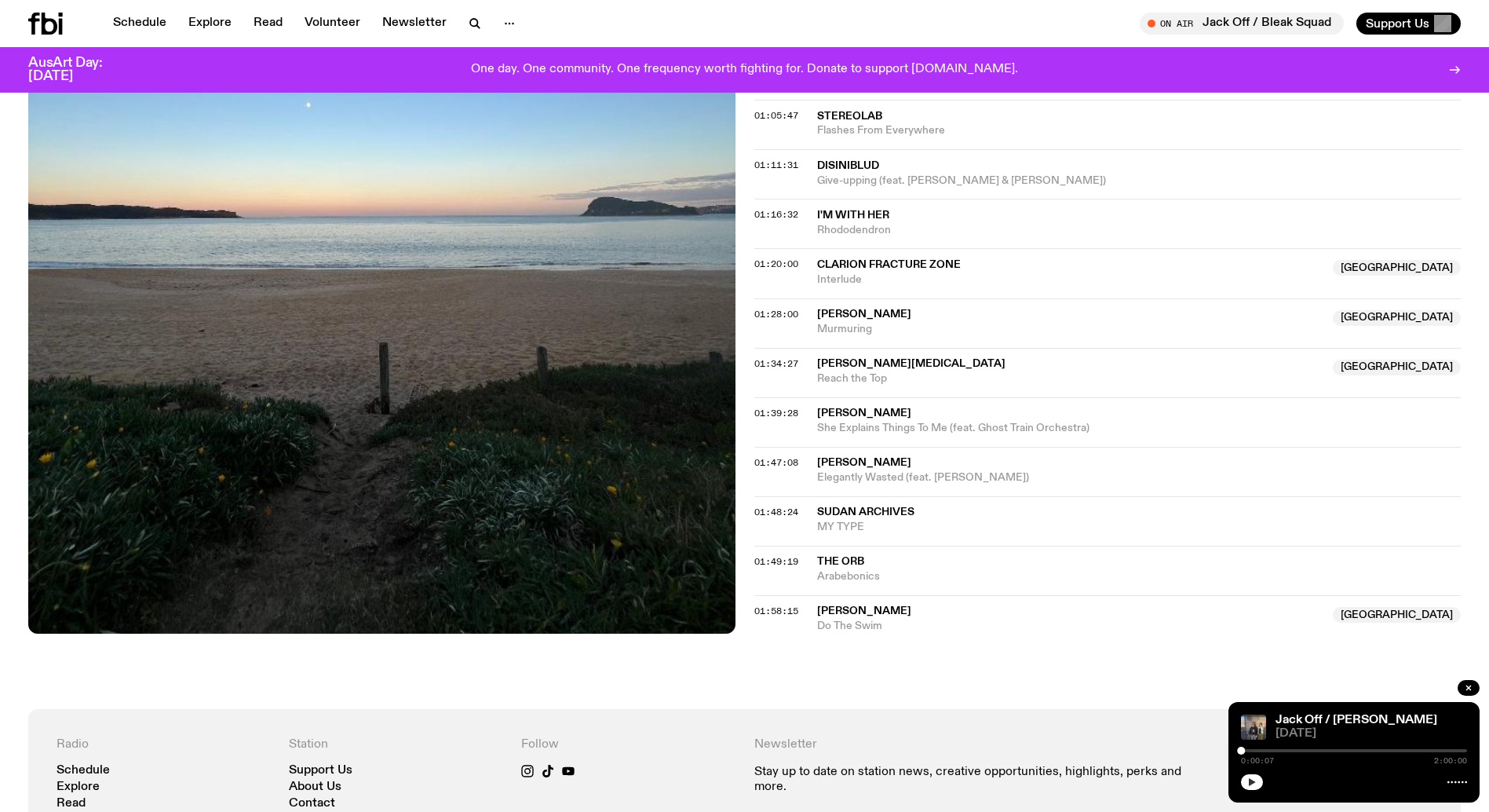
scroll to position [1428, 0]
